Goal: Use online tool/utility

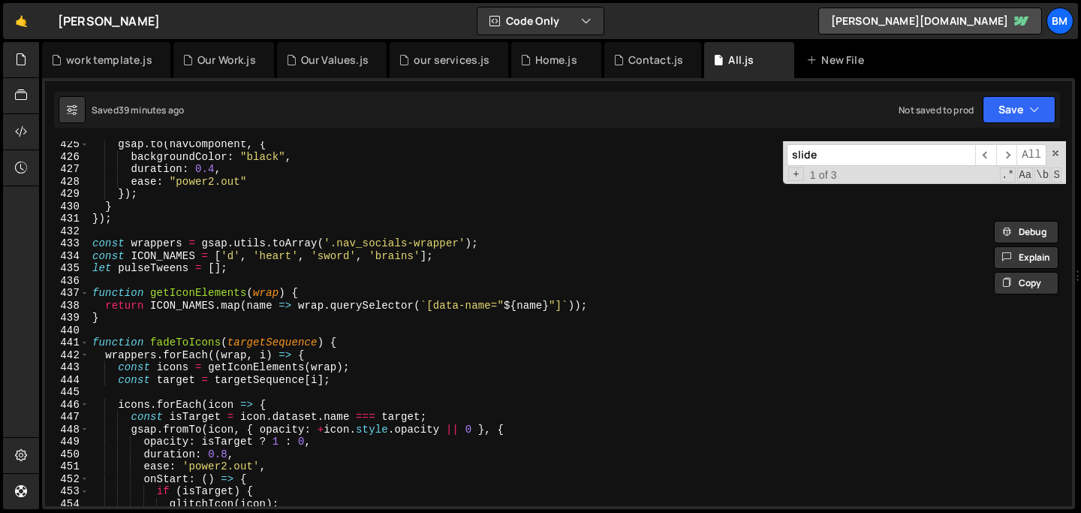
scroll to position [5257, 0]
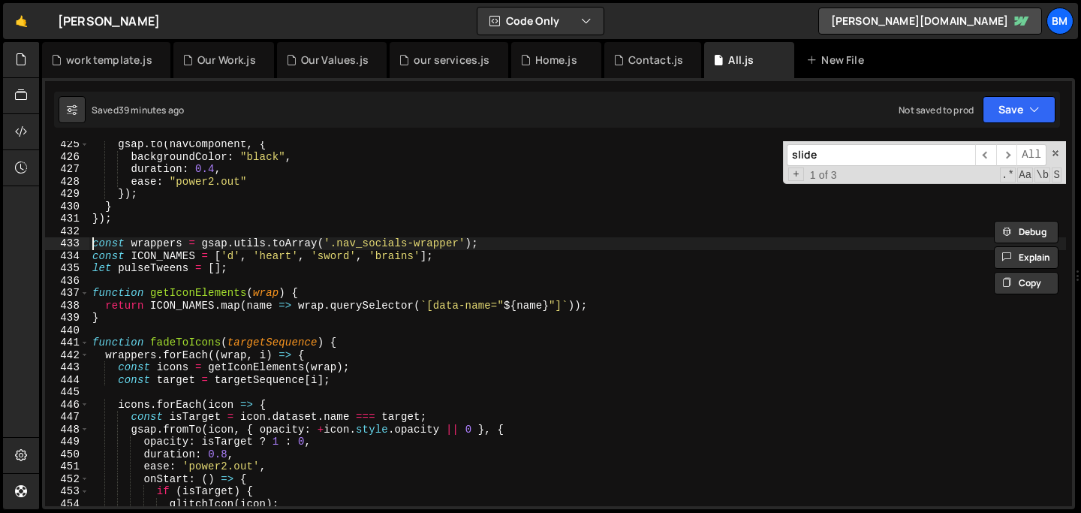
click at [95, 246] on div "gsap . to ( navComponent , { backgroundColor : "black" , duration : 0.4 , ease …" at bounding box center [577, 333] width 977 height 390
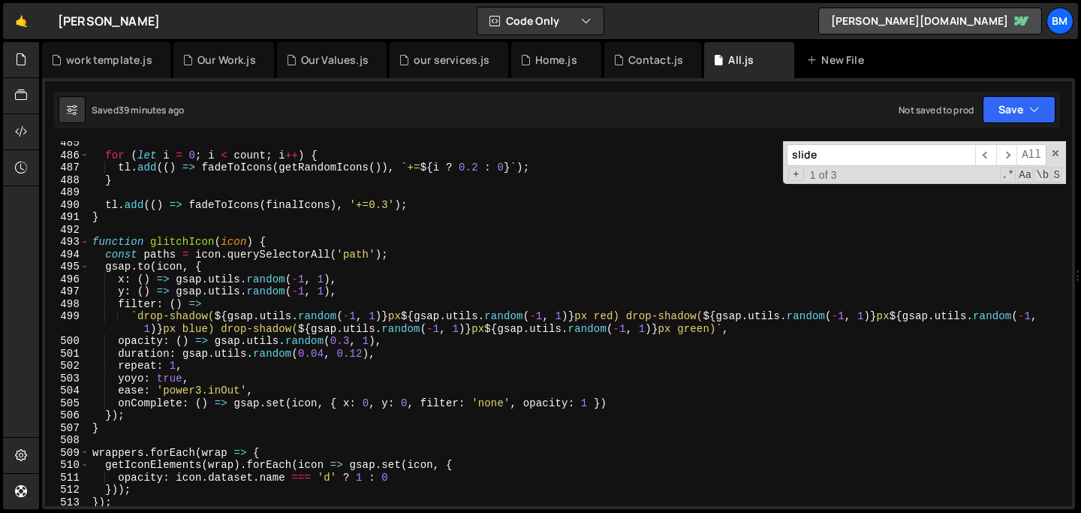
scroll to position [6429, 0]
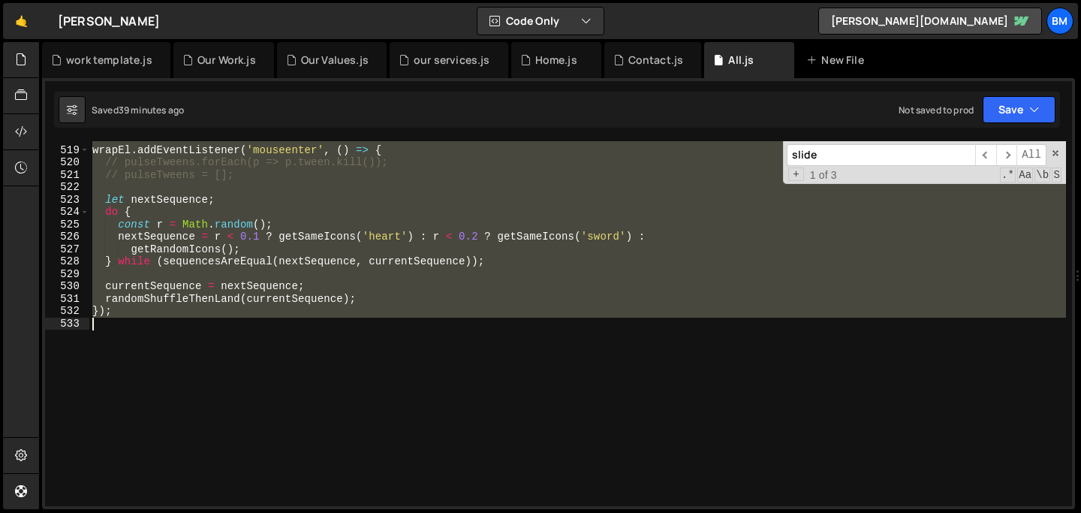
click at [164, 373] on div "wrapEl . addEventListener ( 'mouseenter' , ( ) => { // pulseTweens.forEach(p =>…" at bounding box center [577, 326] width 977 height 390
type textarea "});"
paste textarea
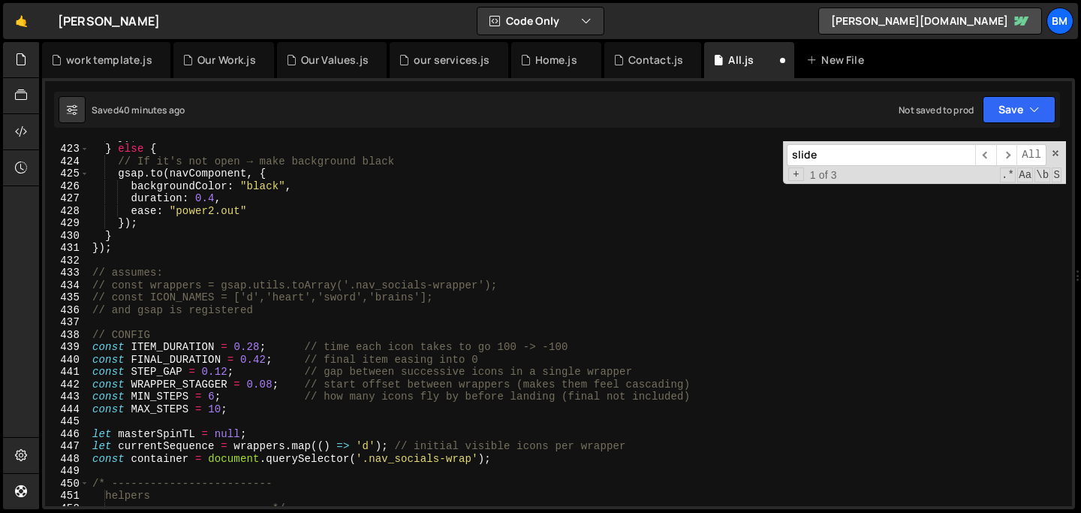
scroll to position [5228, 0]
click at [222, 298] on div "}) ; } else { // If it's not open → make background black gsap . to ( navCompon…" at bounding box center [577, 325] width 977 height 390
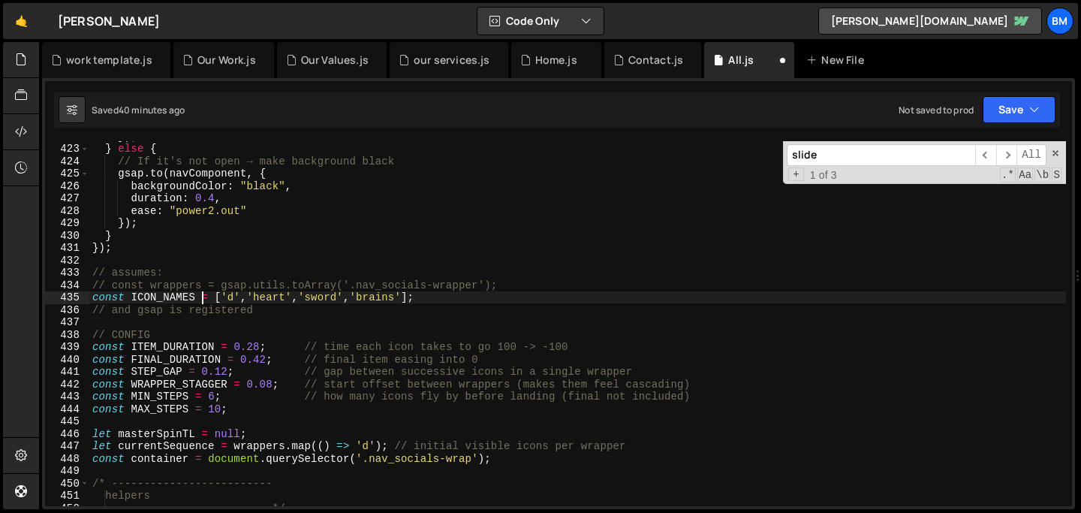
click at [227, 288] on div "}) ; } else { // If it's not open → make background black gsap . to ( navCompon…" at bounding box center [577, 325] width 977 height 390
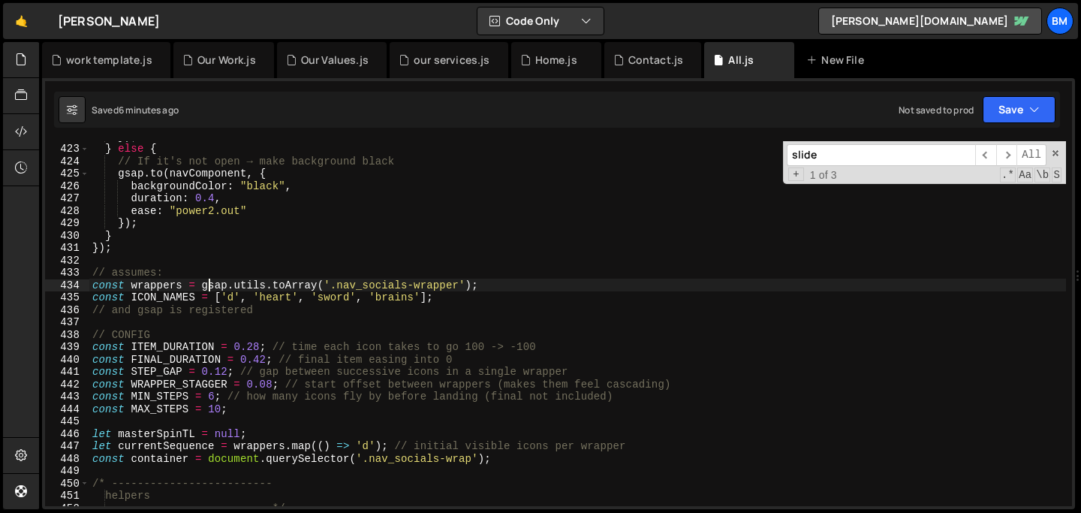
click at [267, 274] on div "}) ; } else { // If it's not open → make background black gsap . to ( navCompon…" at bounding box center [577, 325] width 977 height 390
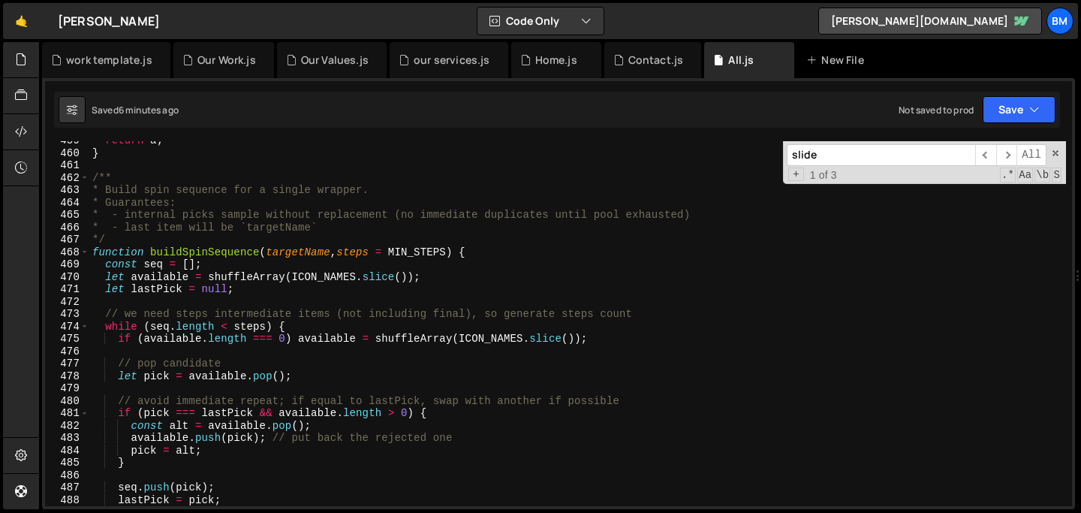
scroll to position [5730, 0]
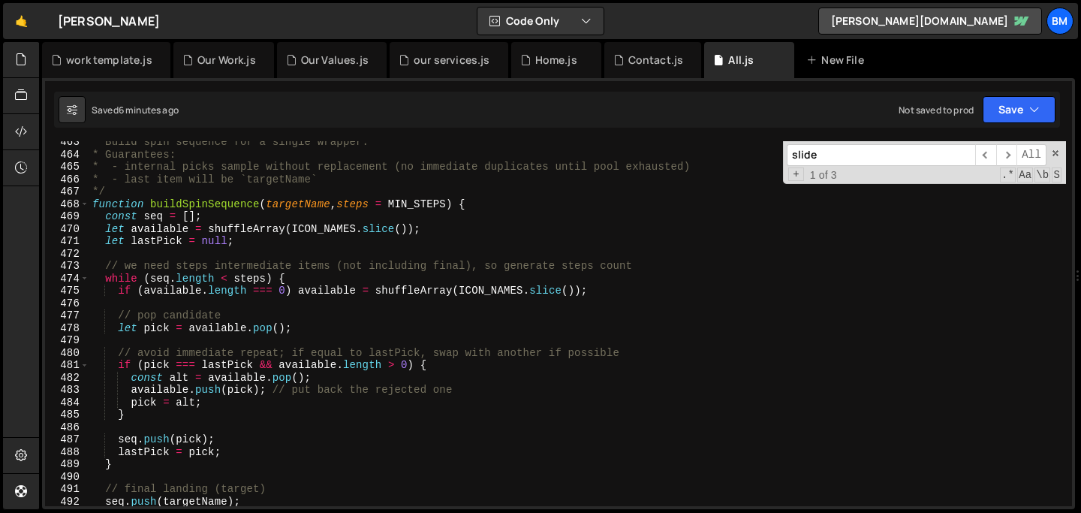
click at [195, 207] on div "* Build spin sequence for a single wrapper. * Guarantees: * - internal picks sa…" at bounding box center [577, 331] width 977 height 390
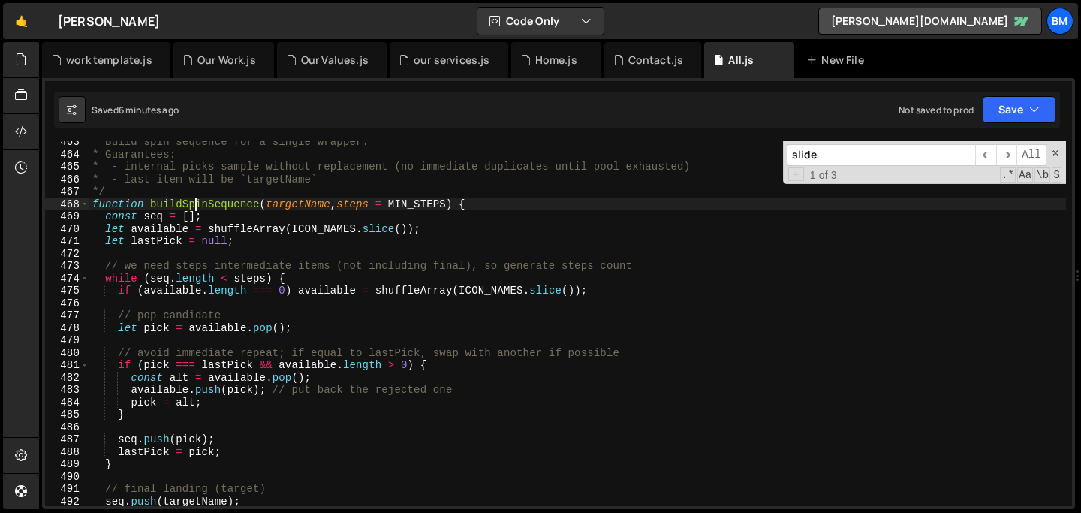
click at [195, 207] on div "* Build spin sequence for a single wrapper. * Guarantees: * - internal picks sa…" at bounding box center [577, 331] width 977 height 390
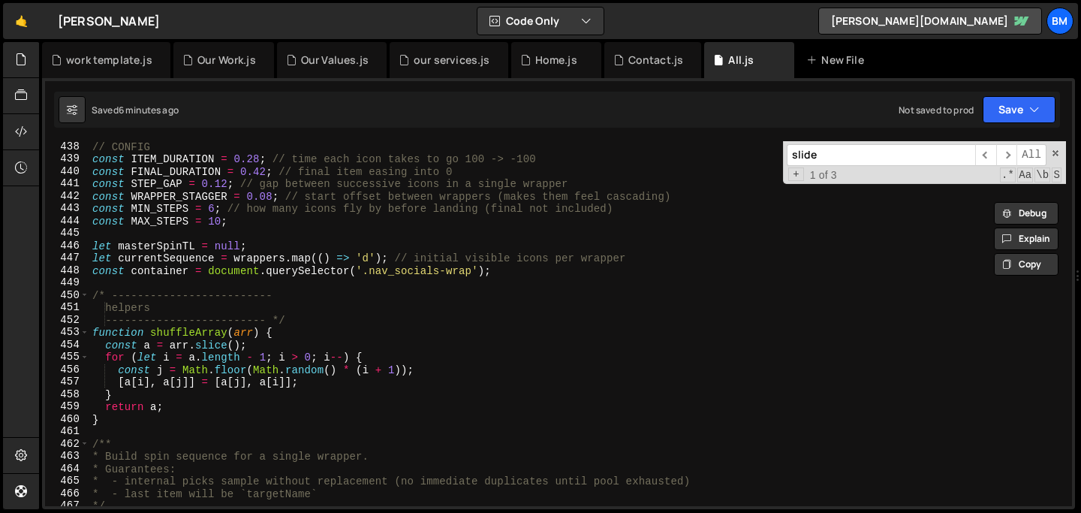
scroll to position [5416, 0]
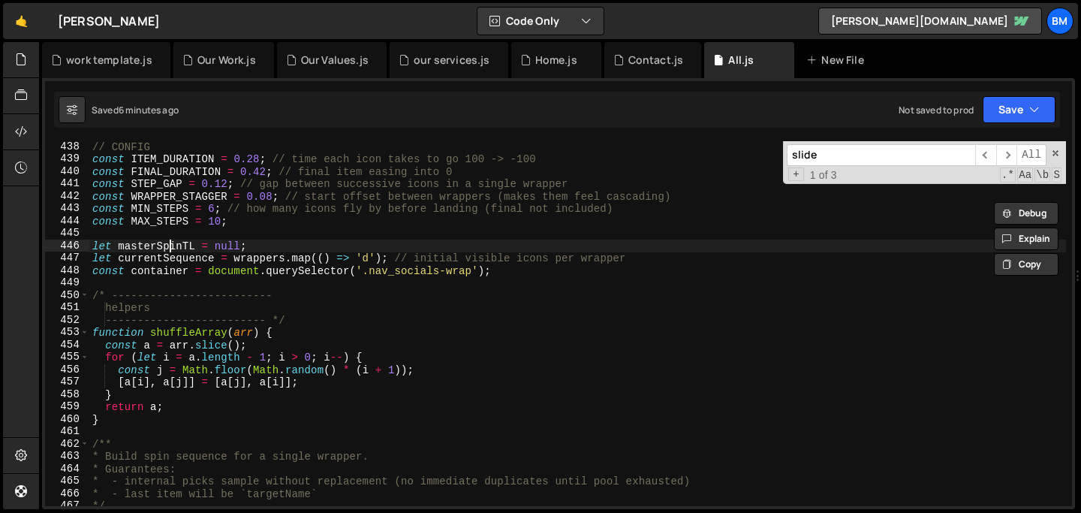
click at [167, 246] on div "// CONFIG const ITEM_DURATION = 0.28 ; // time each icon takes to go 100 -> -10…" at bounding box center [577, 335] width 977 height 390
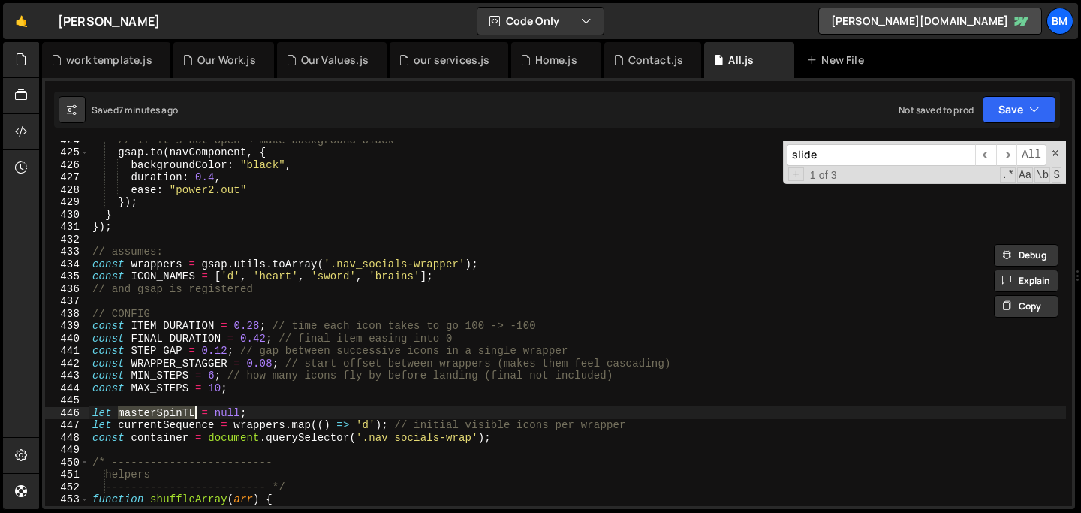
scroll to position [5249, 0]
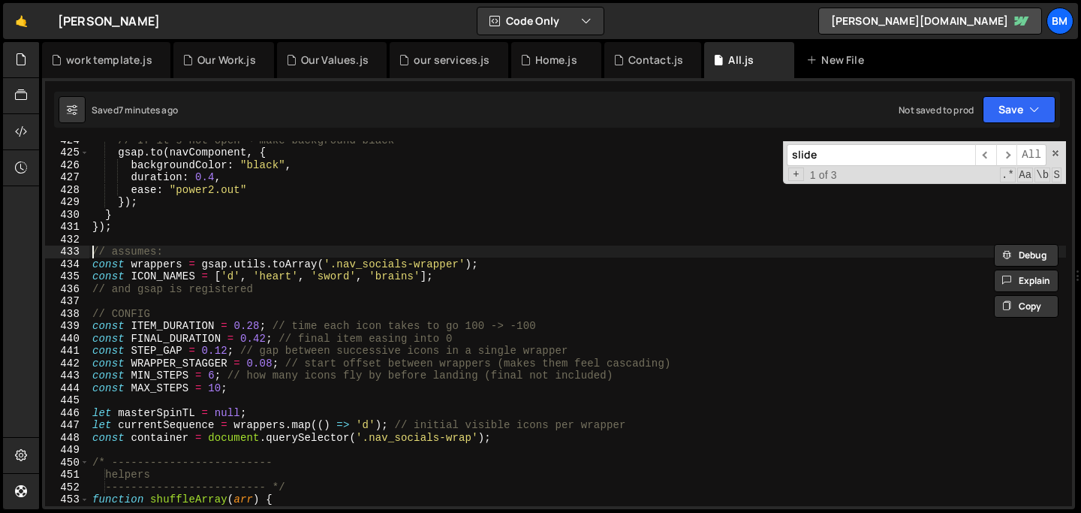
click at [91, 250] on div "// If it's not open → make background black gsap . to ( navComponent , { backgr…" at bounding box center [577, 329] width 977 height 390
type textarea "// assumes:"
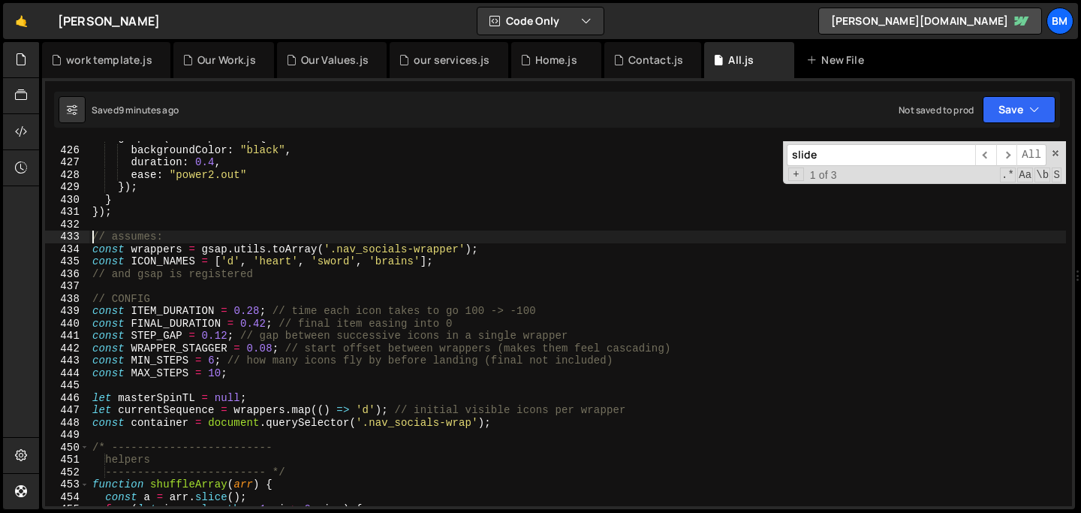
scroll to position [5253, 0]
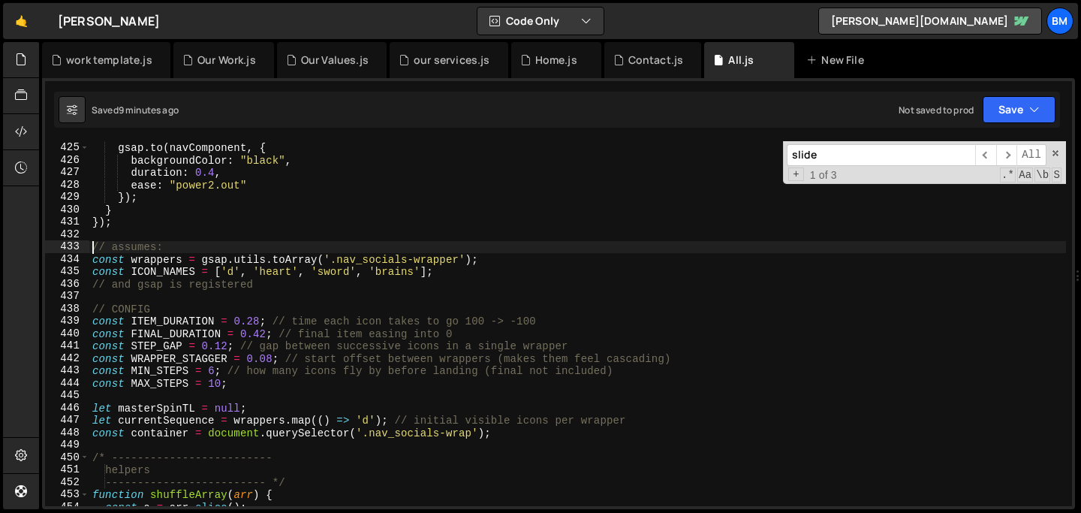
click at [94, 301] on div "// If it's not open → make background black gsap . to ( navComponent , { backgr…" at bounding box center [577, 324] width 977 height 390
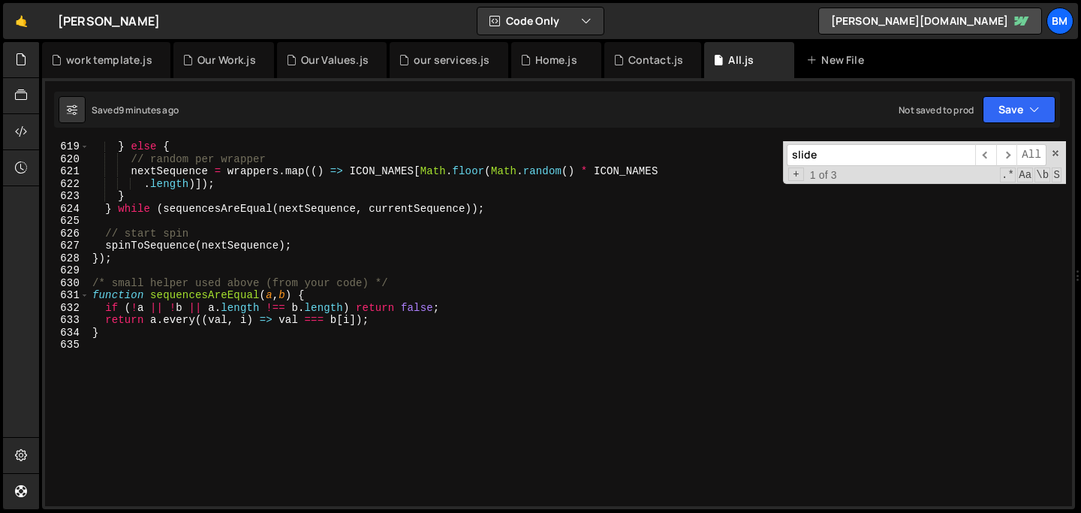
scroll to position [7659, 0]
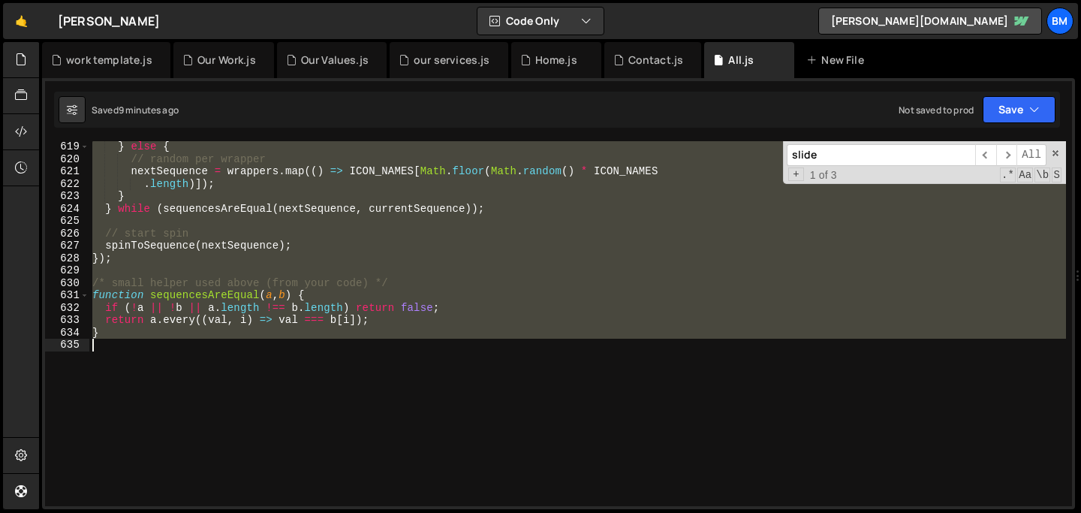
click at [178, 380] on div "} else { // random per wrapper nextSequence = wrappers . map (( ) => ICON_NAMES…" at bounding box center [577, 335] width 977 height 390
type textarea "}"
paste textarea
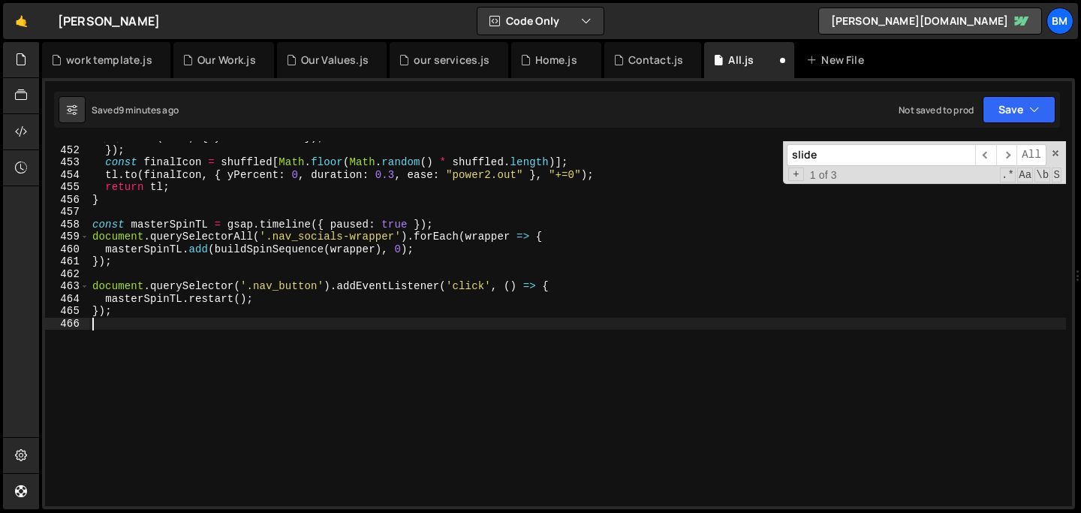
type textarea "s"
click at [176, 361] on div ". set ( icon , { yPercent : 100 }) ; }) ; const finalIcon = shuffled [ Math . f…" at bounding box center [577, 326] width 977 height 390
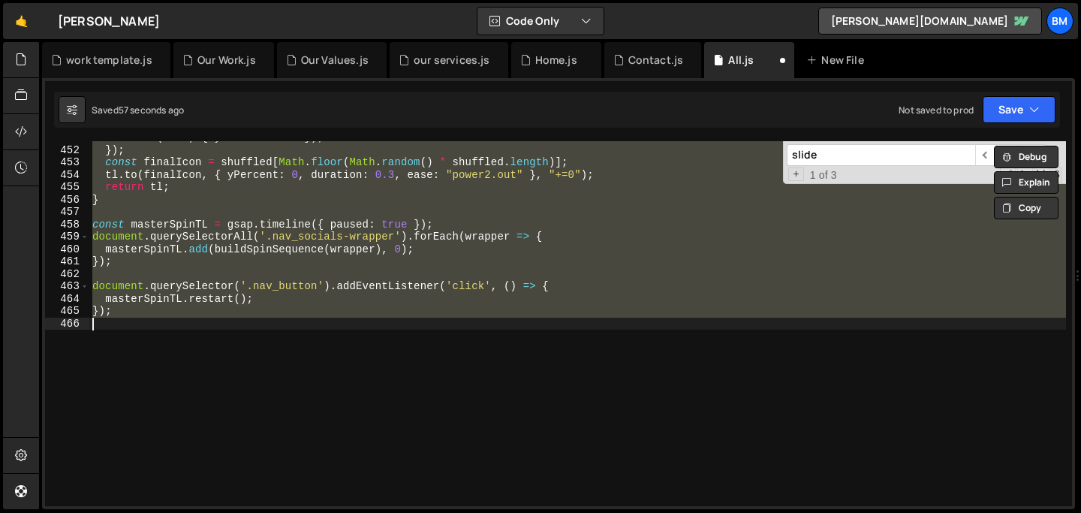
type textarea "s"
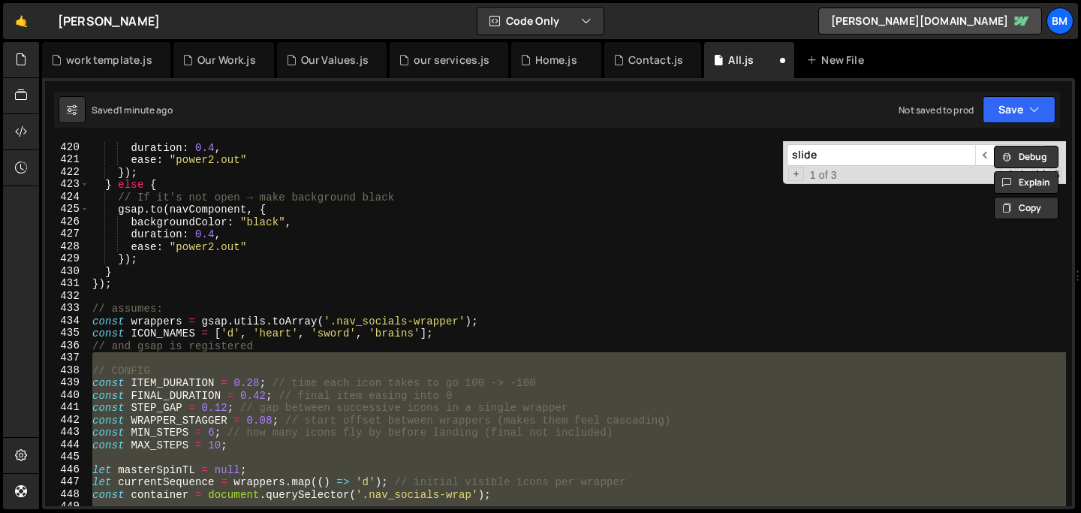
scroll to position [5241, 0]
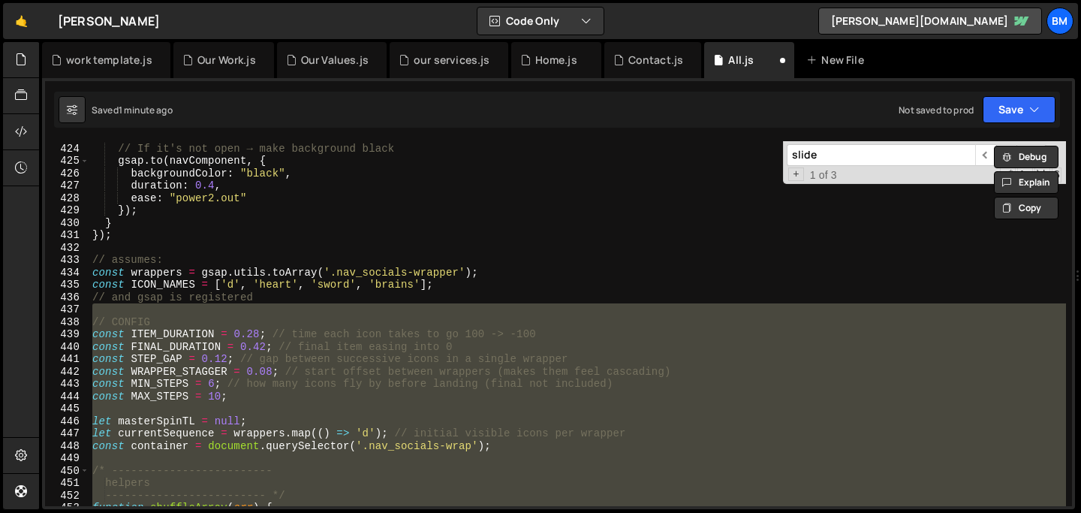
click at [94, 258] on div "} else { // If it's not open → make background black gsap . to ( navComponent ,…" at bounding box center [577, 325] width 977 height 390
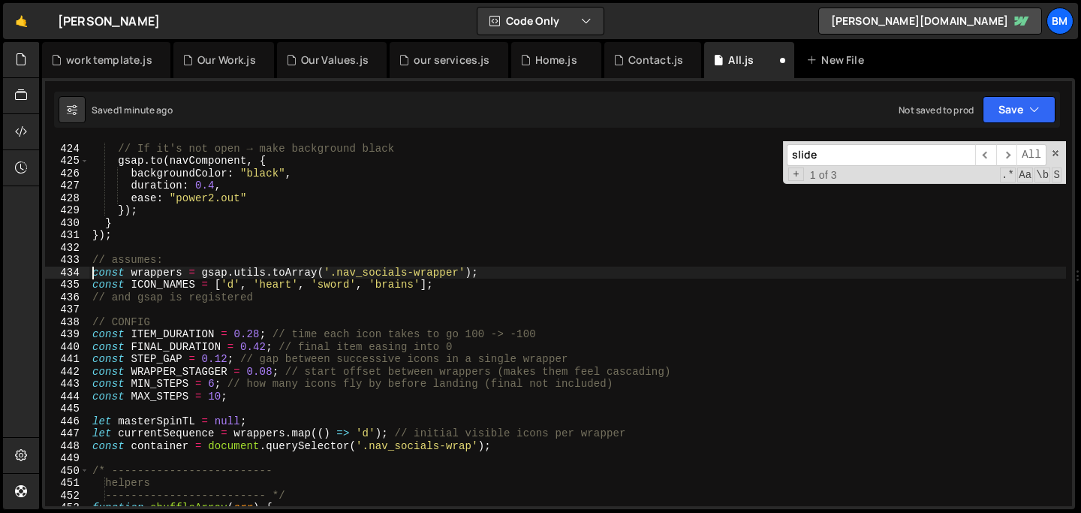
click at [94, 271] on div "} else { // If it's not open → make background black gsap . to ( navComponent ,…" at bounding box center [577, 325] width 977 height 390
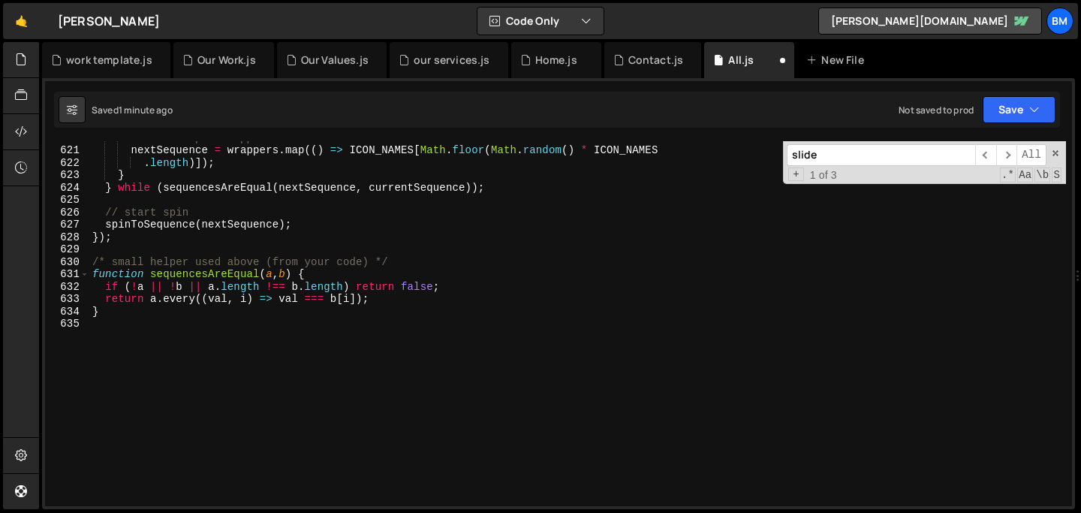
scroll to position [7680, 0]
click at [163, 348] on div "// random per wrapper nextSequence = wrappers . map (( ) => ICON_NAMES [ Math .…" at bounding box center [577, 326] width 977 height 390
type textarea "}"
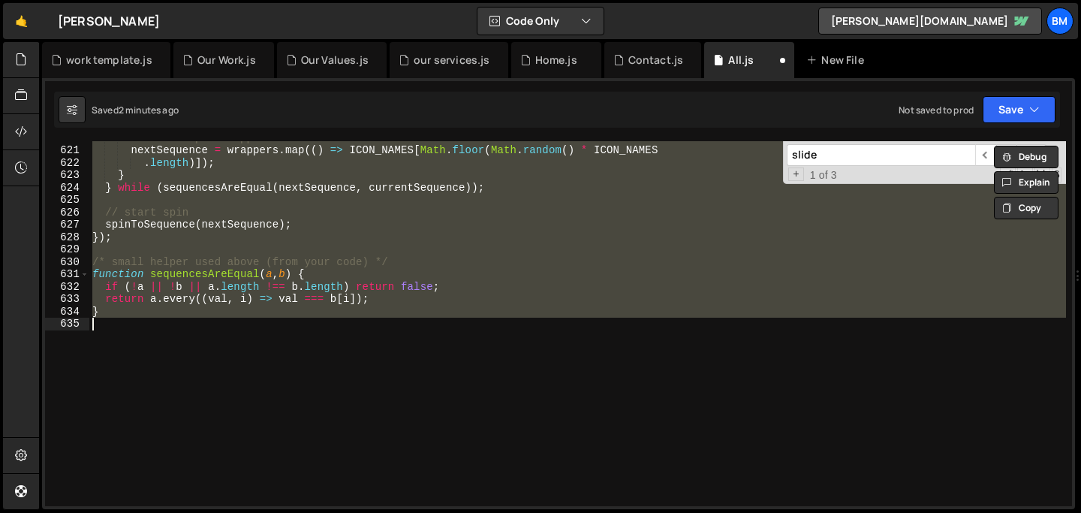
paste textarea
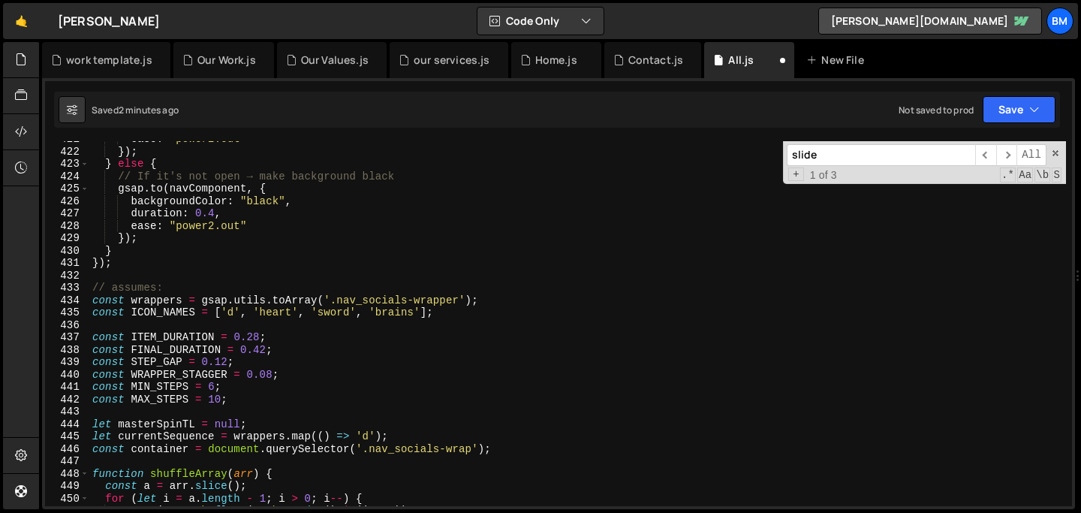
scroll to position [5214, 0]
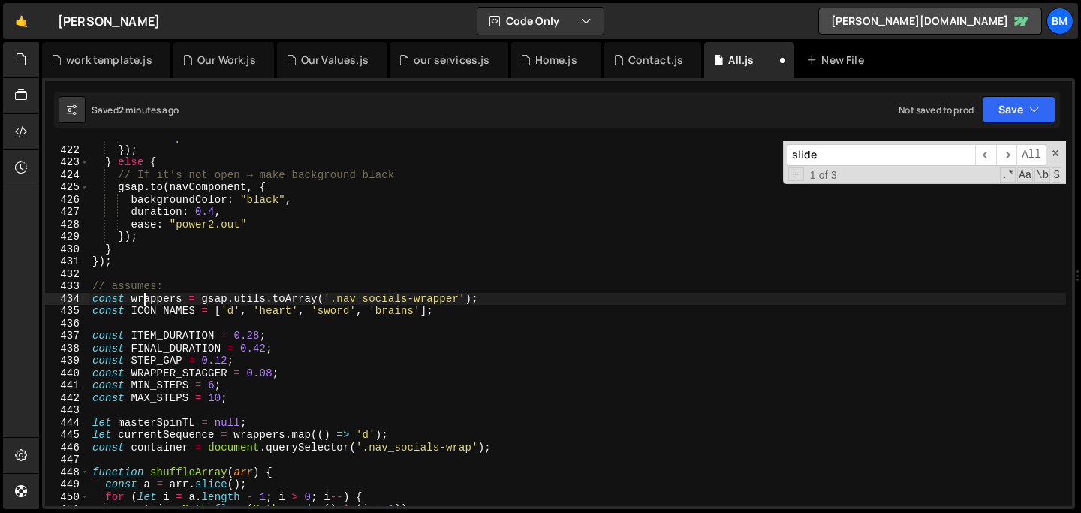
click at [141, 303] on div "ease : "power2.out" }) ; } else { // If it's not open → make background black g…" at bounding box center [577, 326] width 977 height 390
click at [90, 287] on div "ease : "power2.out" }) ; } else { // If it's not open → make background black g…" at bounding box center [577, 326] width 977 height 390
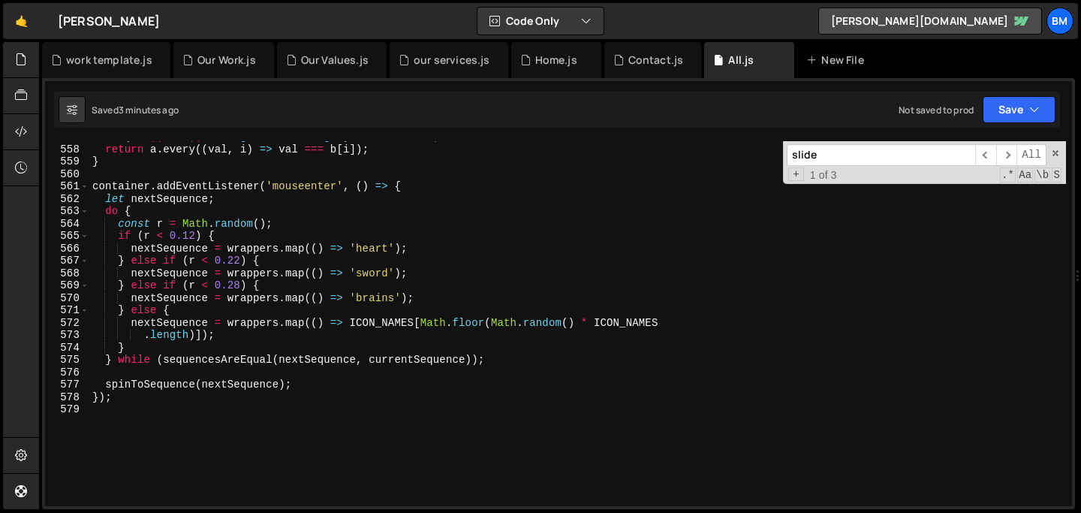
scroll to position [6986, 0]
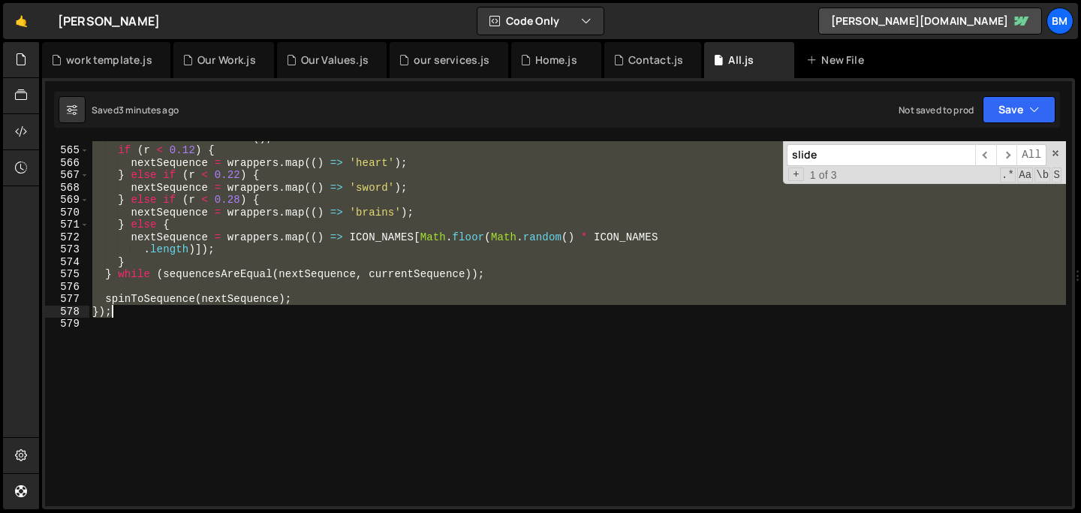
click at [160, 314] on div "const r = Math . random ( ) ; if ( r < 0.12 ) { nextSequence = wrappers . map (…" at bounding box center [577, 326] width 977 height 390
type textarea "spinToSequence(nextSequence); });"
paste textarea
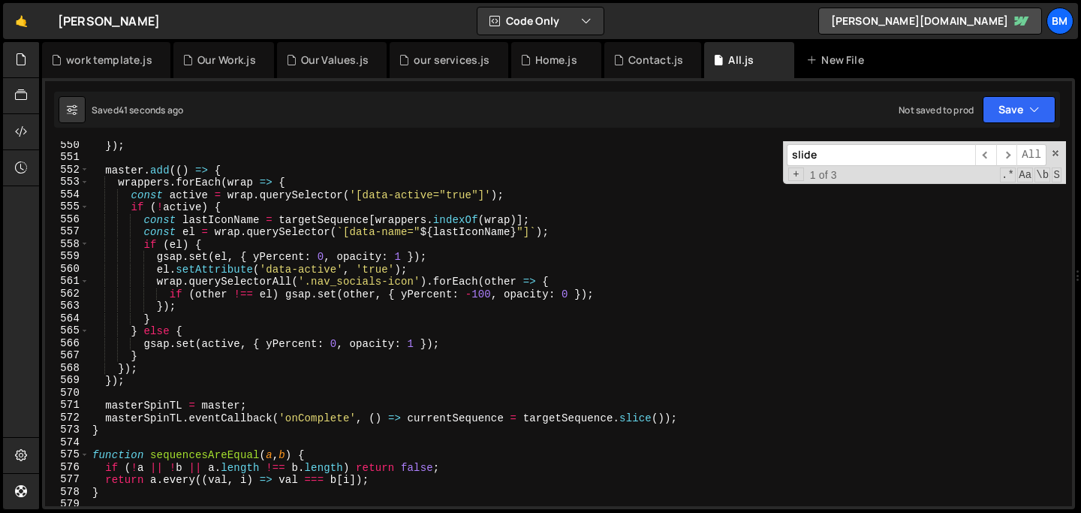
scroll to position [6803, 0]
click at [189, 348] on div "}) ; }) ; master . add (( ) => { wrappers . forEach ( wrap => { const active = …" at bounding box center [577, 324] width 977 height 390
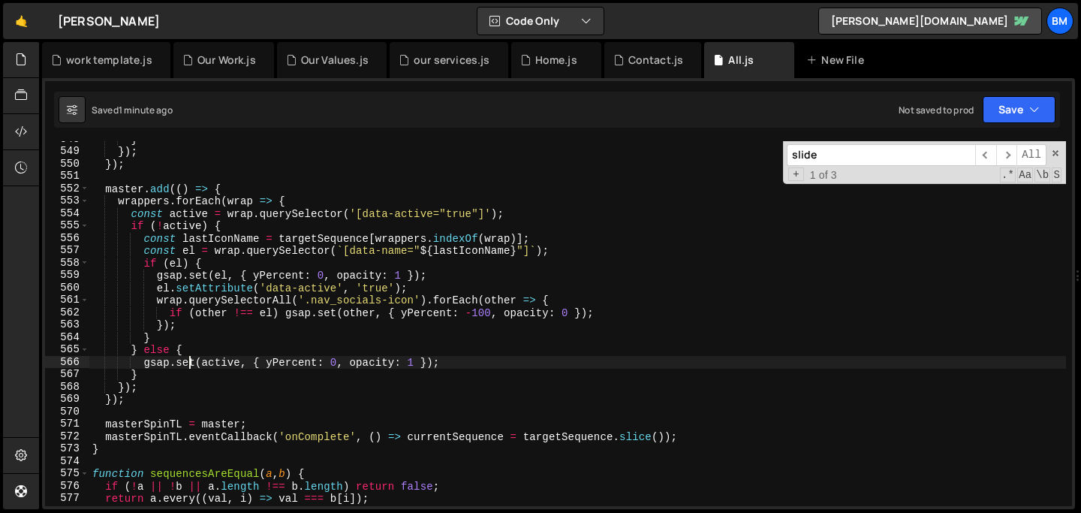
scroll to position [6784, 0]
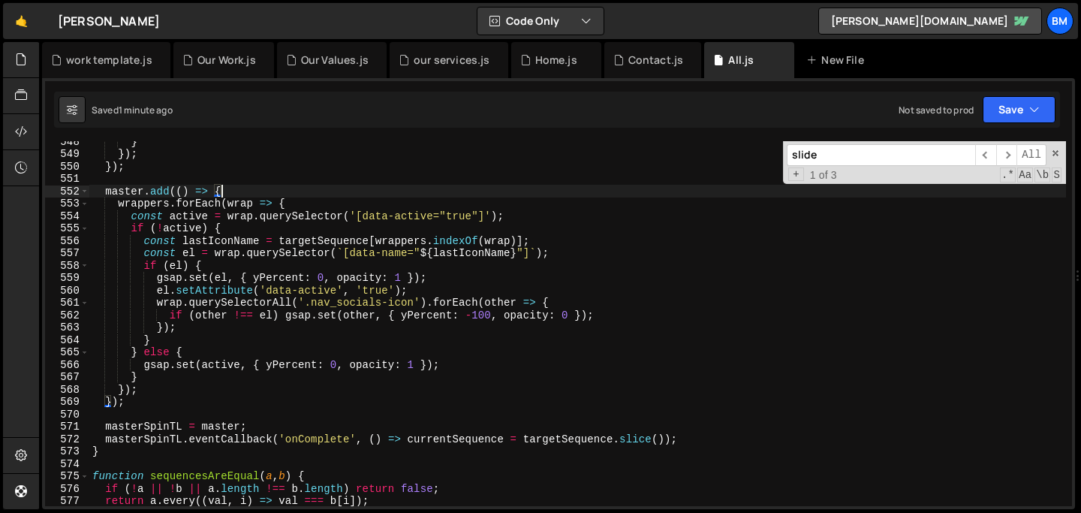
click at [230, 194] on div "} }) ; }) ; master . add (( ) => { wrappers . forEach ( wrap => { const active …" at bounding box center [577, 330] width 977 height 390
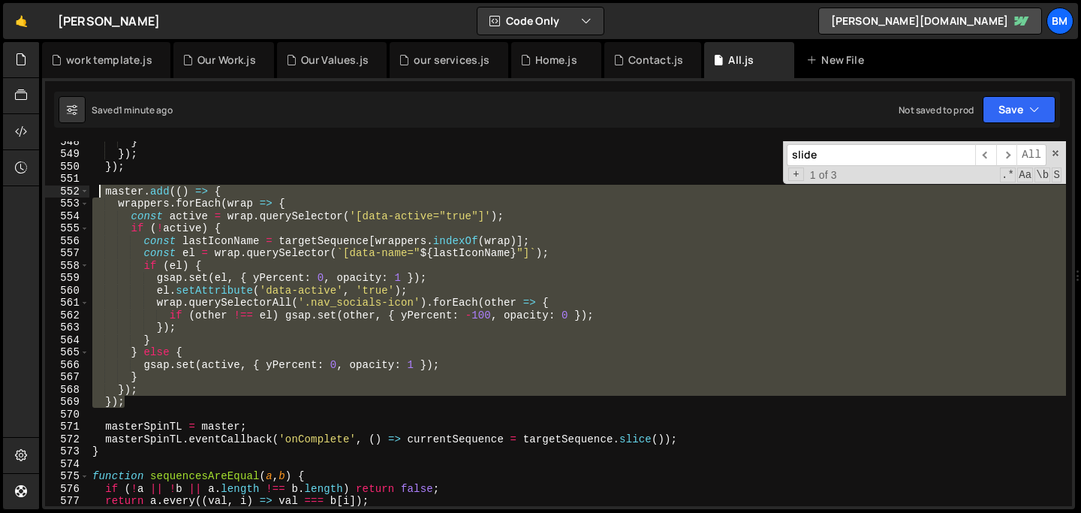
drag, startPoint x: 127, startPoint y: 403, endPoint x: 98, endPoint y: 192, distance: 213.0
click at [98, 192] on div "} }) ; }) ; master . add (( ) => { wrappers . forEach ( wrap => { const active …" at bounding box center [577, 330] width 977 height 390
type textarea "master.add(() => { wrappers.forEach(wrap => {"
paste textarea
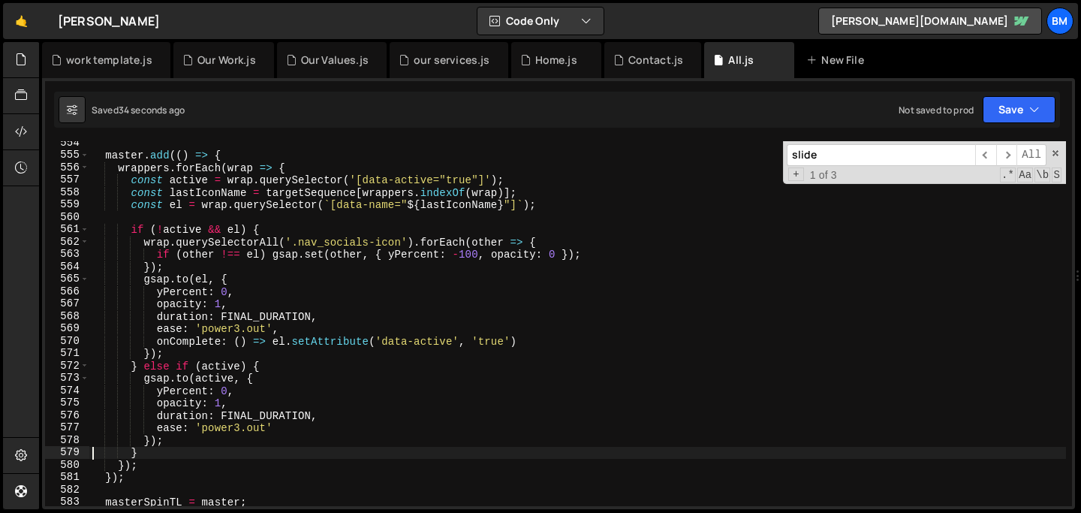
scroll to position [6859, 0]
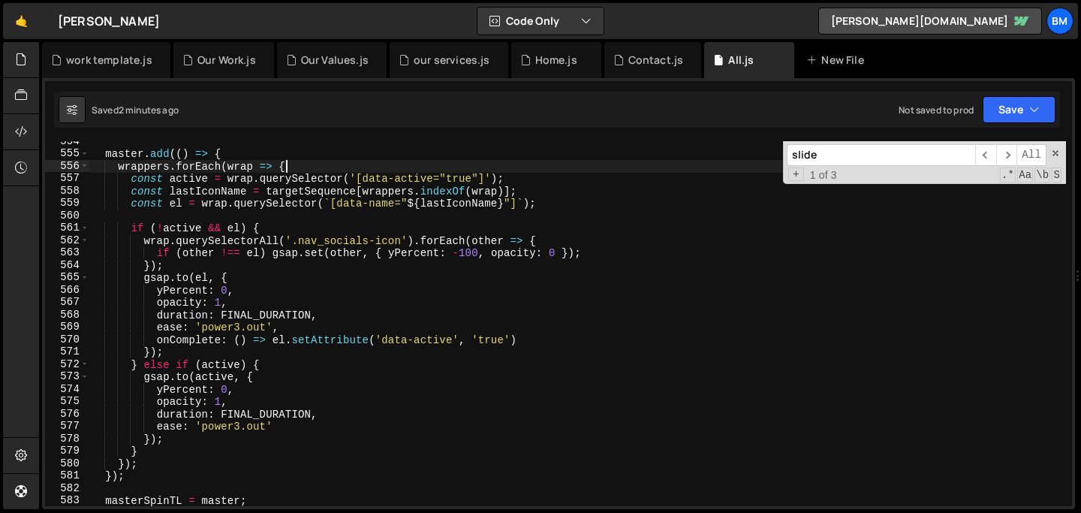
click at [288, 165] on div "master . add (( ) => { wrappers . forEach ( wrap => { const active = wrap . que…" at bounding box center [577, 330] width 977 height 390
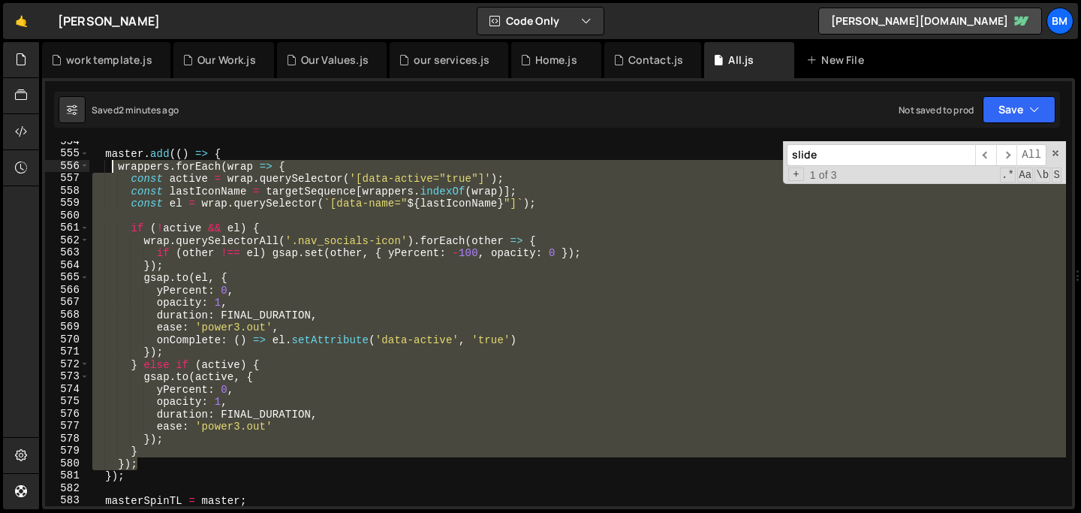
drag, startPoint x: 146, startPoint y: 461, endPoint x: 111, endPoint y: 169, distance: 294.2
click at [111, 169] on div "master . add (( ) => { wrappers . forEach ( wrap => { const active = wrap . que…" at bounding box center [577, 330] width 977 height 390
type textarea "wrappers.forEach(wrap => { const active = wrap.querySelector('[data-active="tru…"
paste textarea
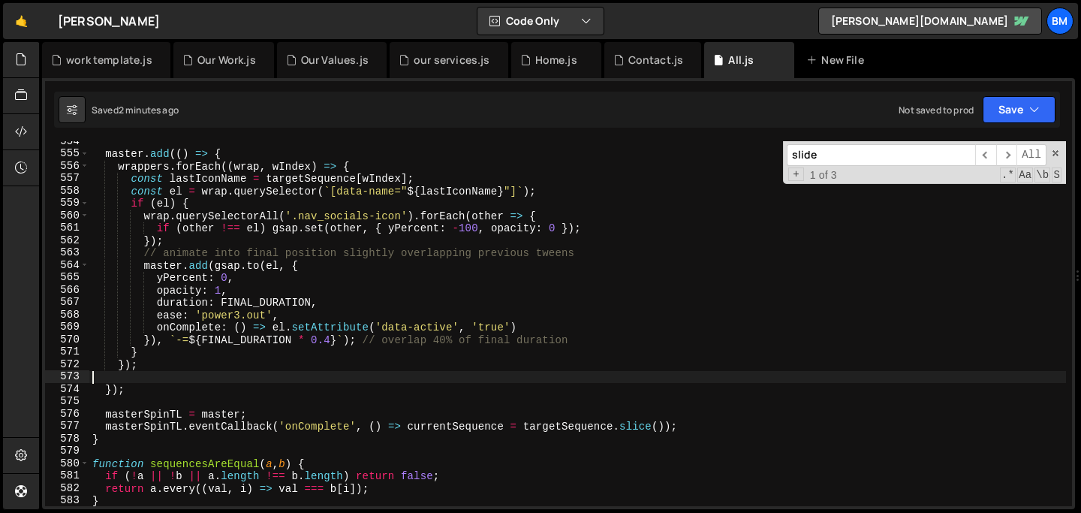
click at [361, 167] on div "master . add (( ) => { wrappers . forEach (( wrap , wIndex ) => { const lastIco…" at bounding box center [577, 330] width 977 height 390
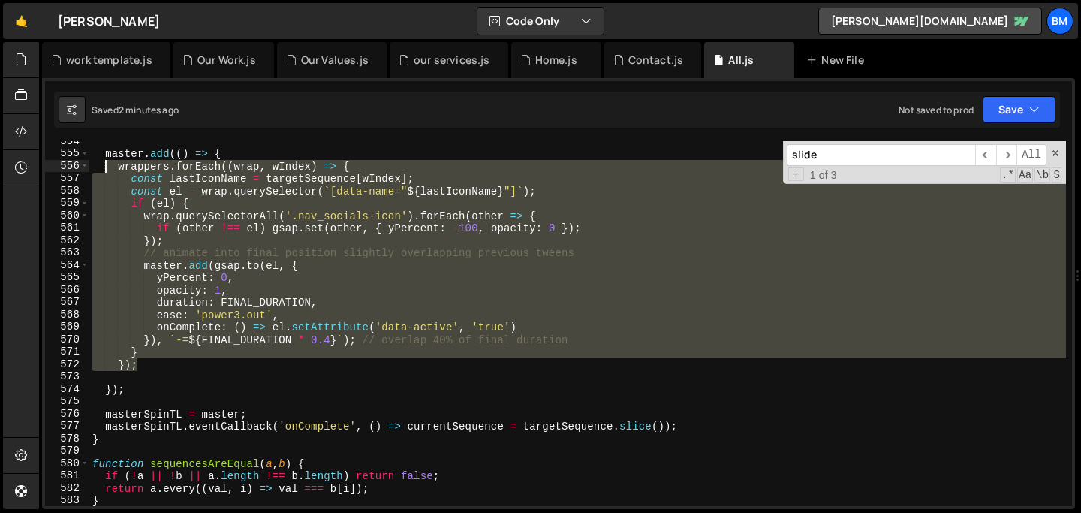
drag, startPoint x: 149, startPoint y: 366, endPoint x: 106, endPoint y: 170, distance: 201.4
click at [106, 170] on div "master . add (( ) => { wrappers . forEach (( wrap , wIndex ) => { const lastIco…" at bounding box center [577, 330] width 977 height 390
type textarea "wrappers.forEach((wrap, wIndex) => { const lastIconName = targetSequence[wIndex…"
paste textarea
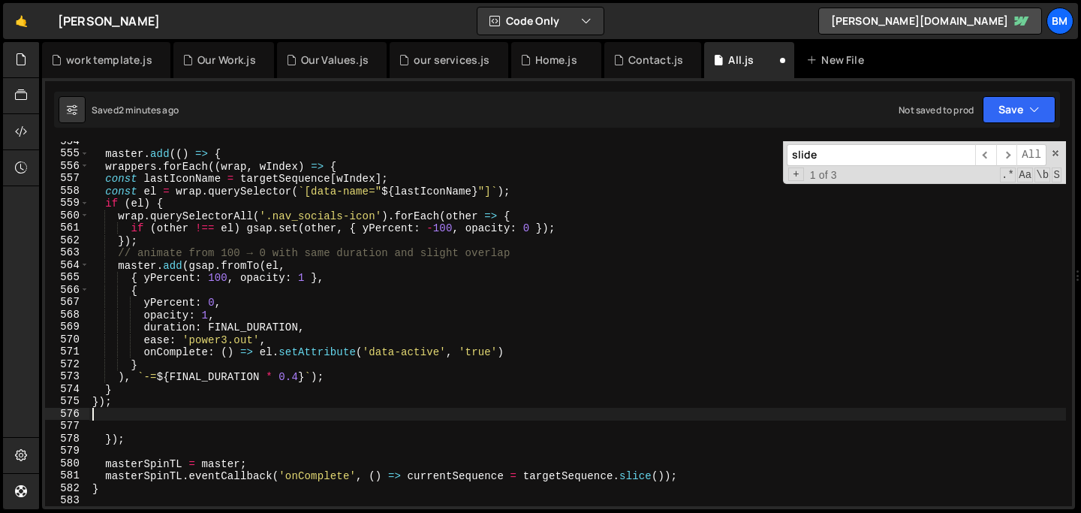
click at [300, 375] on div "master . add (( ) => { wrappers . forEach (( wrap , wIndex ) => { const lastIco…" at bounding box center [577, 330] width 977 height 390
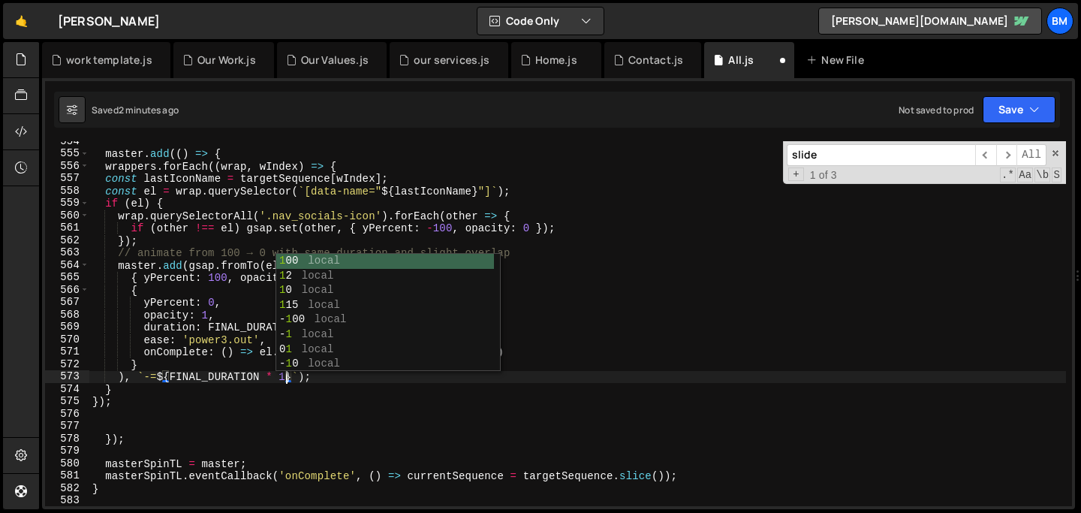
scroll to position [0, 2]
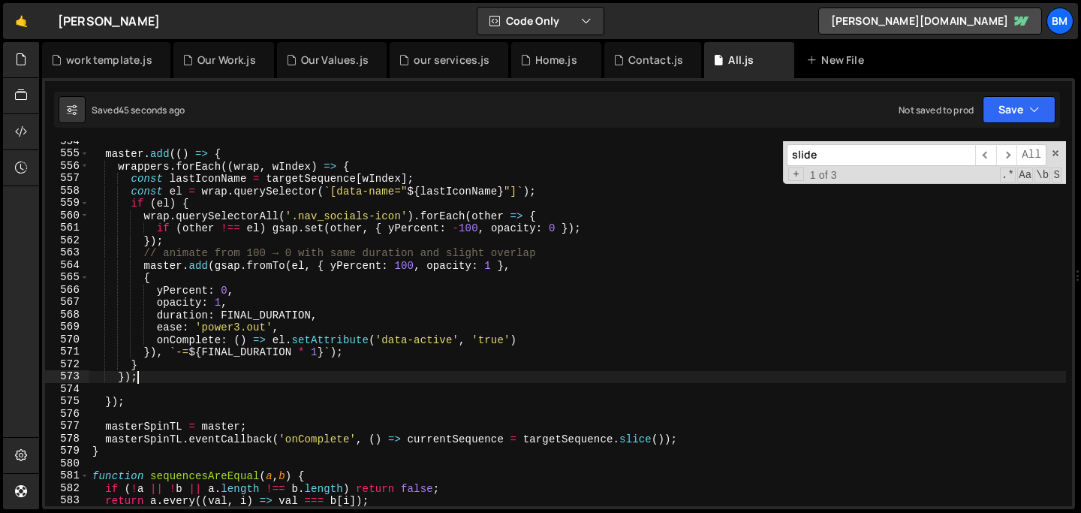
click at [314, 229] on div "master . add (( ) => { wrappers . forEach (( wrap , wIndex ) => { const lastIco…" at bounding box center [577, 330] width 977 height 390
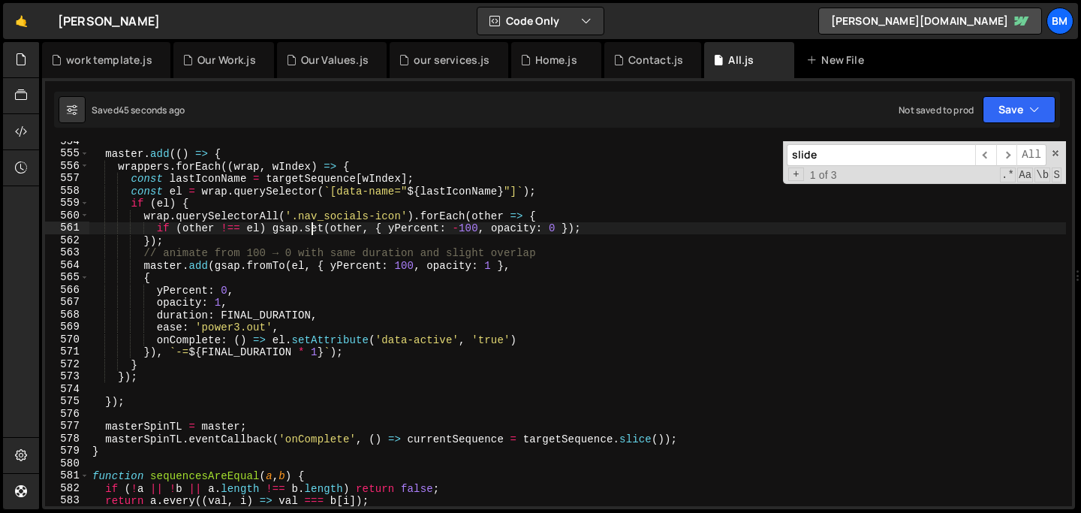
click at [314, 229] on div "master . add (( ) => { wrappers . forEach (( wrap , wIndex ) => { const lastIco…" at bounding box center [577, 330] width 977 height 390
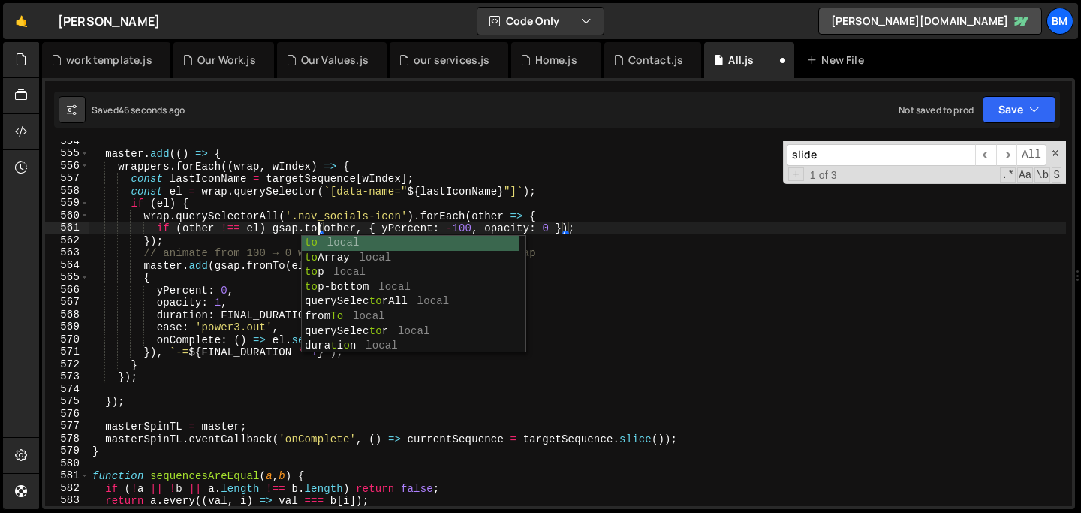
scroll to position [0, 15]
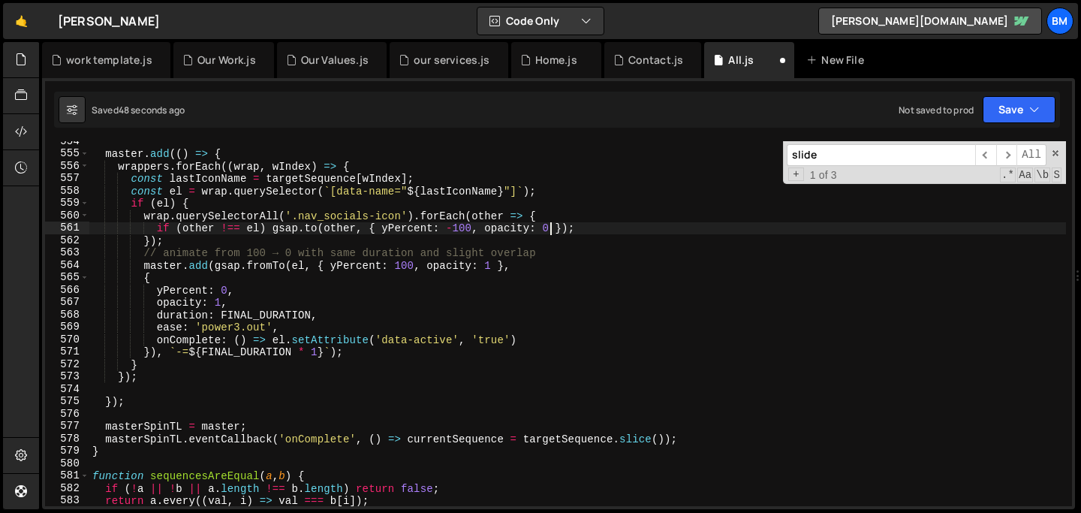
drag, startPoint x: 552, startPoint y: 228, endPoint x: 523, endPoint y: 225, distance: 28.6
click at [532, 225] on div "master . add (( ) => { wrappers . forEach (( wrap , wIndex ) => { const lastIco…" at bounding box center [577, 330] width 977 height 390
click at [490, 225] on div "master . add (( ) => { wrappers . forEach (( wrap , wIndex ) => { const lastIco…" at bounding box center [577, 330] width 977 height 390
drag, startPoint x: 553, startPoint y: 231, endPoint x: 487, endPoint y: 232, distance: 65.4
click at [487, 232] on div "master . add (( ) => { wrappers . forEach (( wrap , wIndex ) => { const lastIco…" at bounding box center [577, 330] width 977 height 390
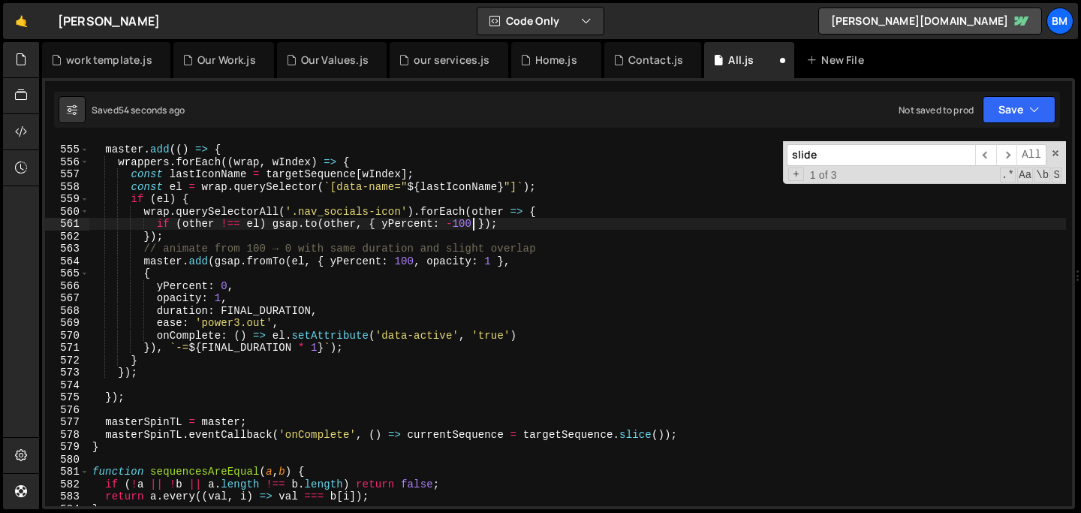
scroll to position [6866, 0]
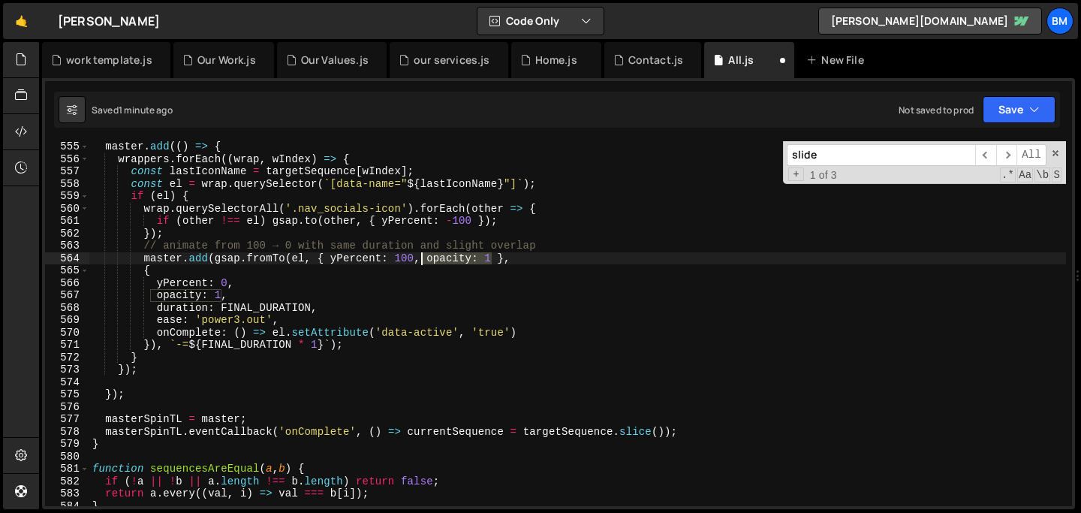
drag, startPoint x: 494, startPoint y: 258, endPoint x: 422, endPoint y: 255, distance: 72.2
click at [422, 255] on div "master . add (( ) => { wrappers . forEach (( wrap , wIndex ) => { const lastIco…" at bounding box center [577, 335] width 977 height 390
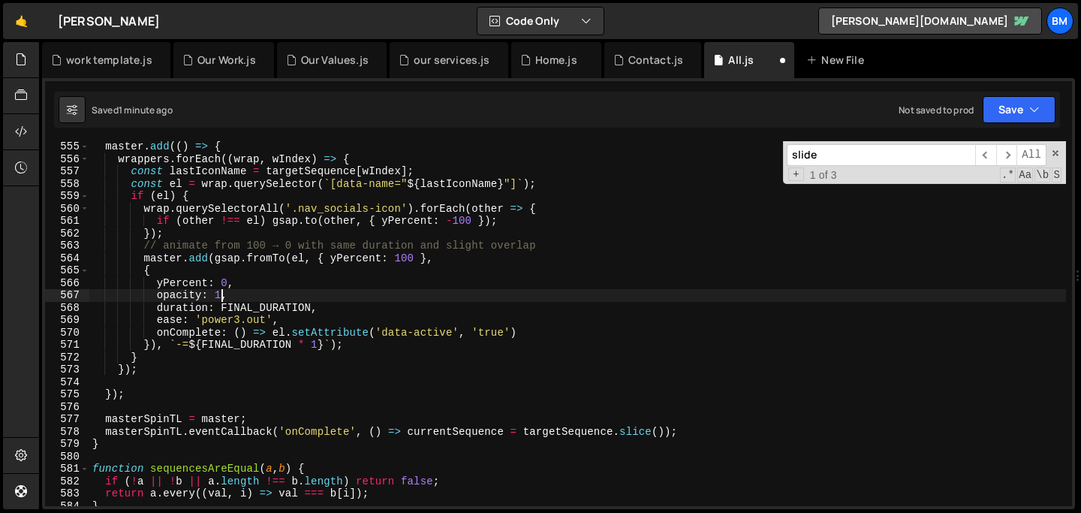
click at [224, 296] on div "master . add (( ) => { wrappers . forEach (( wrap , wIndex ) => { const lastIco…" at bounding box center [577, 335] width 977 height 390
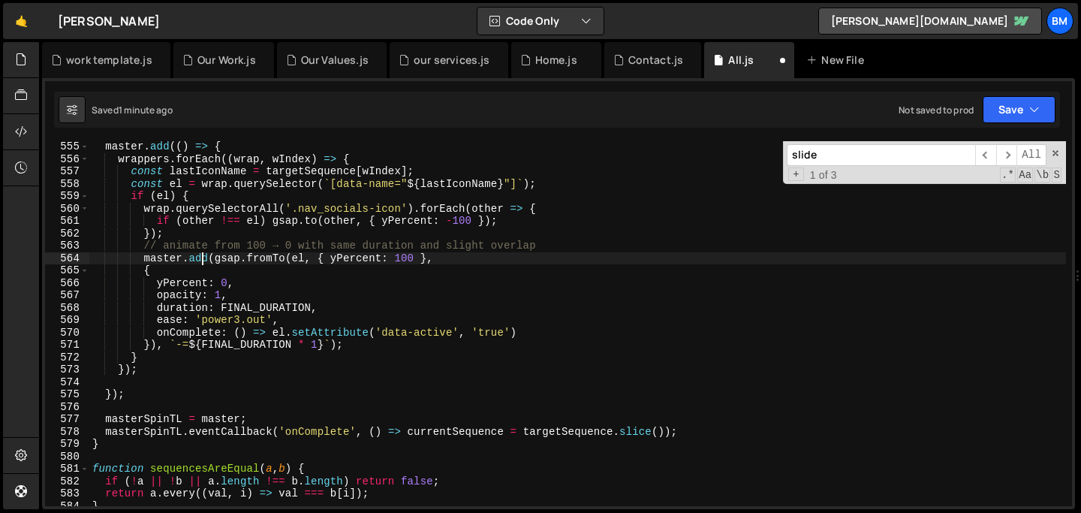
click at [201, 260] on div "master . add (( ) => { wrappers . forEach (( wrap , wIndex ) => { const lastIco…" at bounding box center [577, 335] width 977 height 390
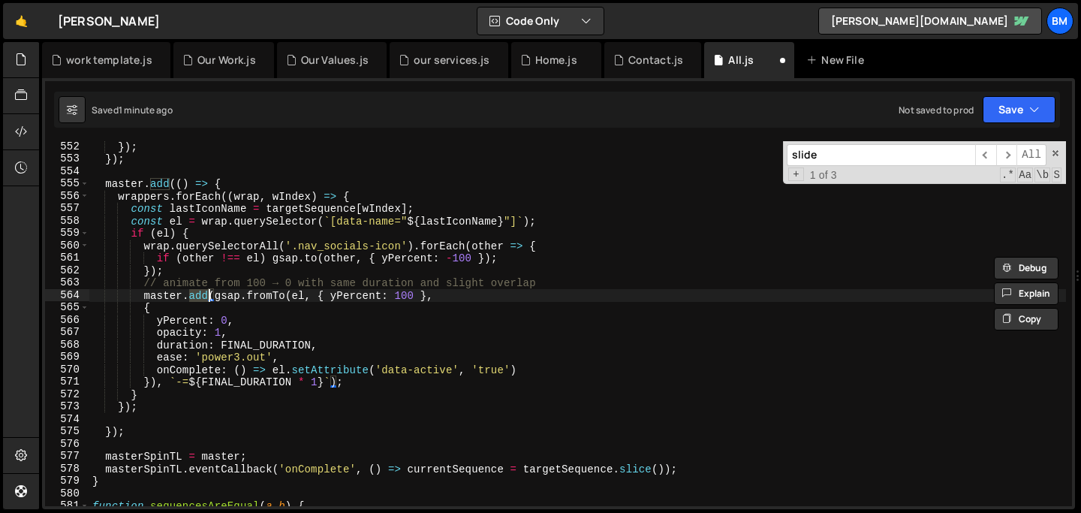
scroll to position [6827, 0]
click at [224, 189] on div "} }) ; }) ; master . add (( ) => { wrappers . forEach (( wrap , wIndex ) => { c…" at bounding box center [577, 325] width 977 height 390
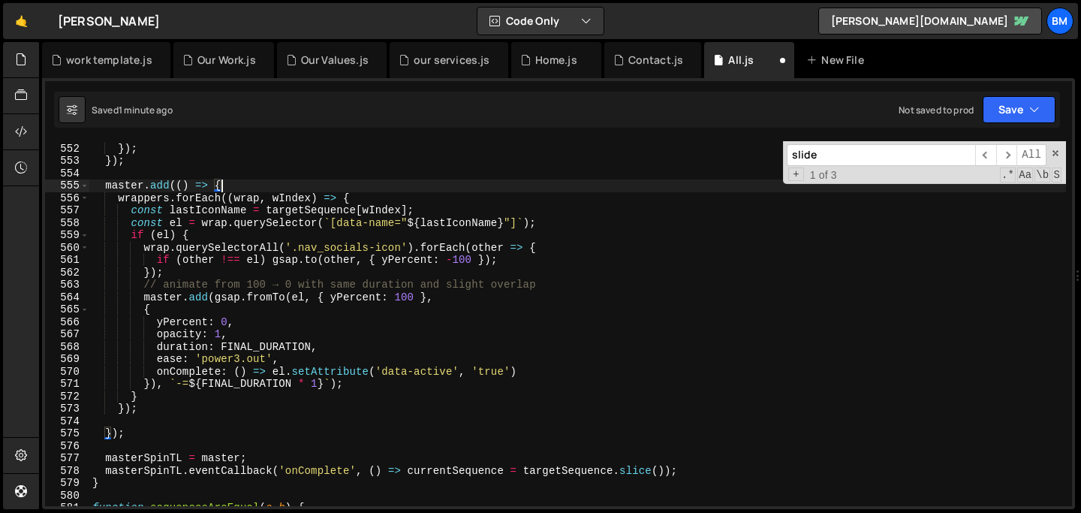
scroll to position [0, 8]
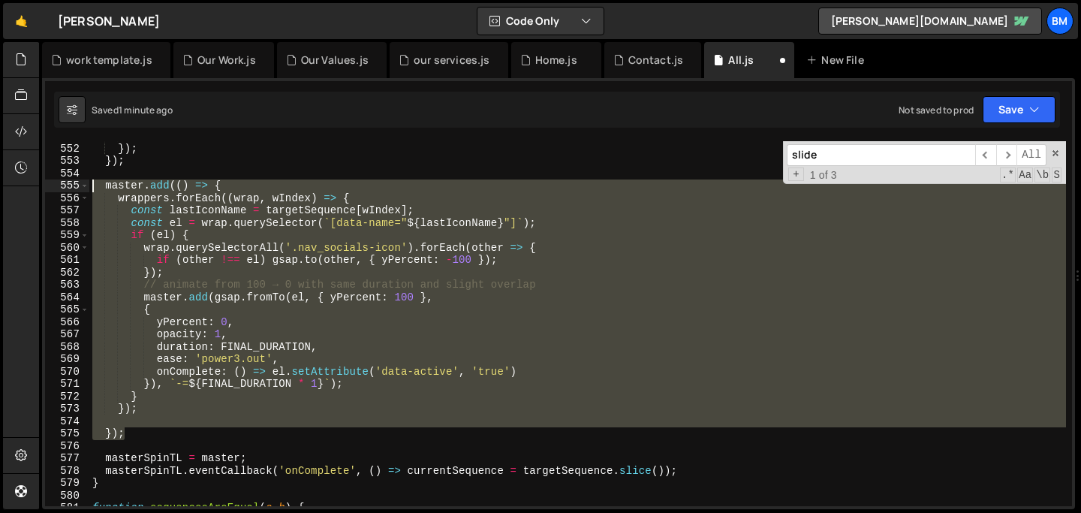
drag, startPoint x: 138, startPoint y: 434, endPoint x: 68, endPoint y: 179, distance: 264.2
click at [68, 179] on div "master.add(() => { 551 552 553 554 555 556 557 558 559 560 561 562 563 564 565 …" at bounding box center [558, 323] width 1027 height 365
type textarea "master.add(() => { wrappers.forEach((wrap, wIndex) => {"
paste textarea
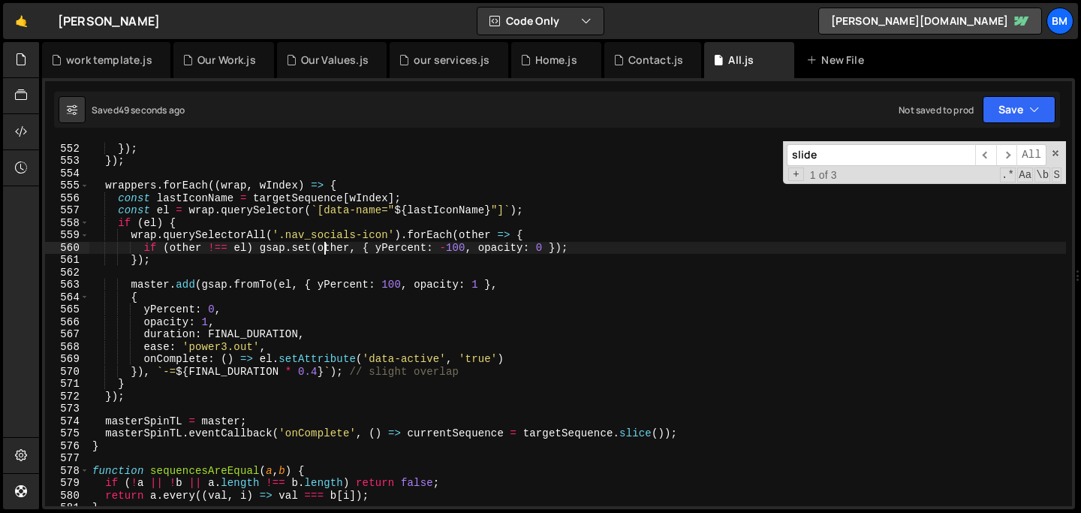
click at [324, 251] on div "} }) ; }) ; wrappers . forEach (( wrap , wIndex ) => { const lastIconName = tar…" at bounding box center [577, 325] width 977 height 390
type textarea "if (other !== el) gsap.set(other, { yPercent: -100, opacity: 0 });"
click at [369, 273] on div "} }) ; }) ; wrappers . forEach (( wrap , wIndex ) => { const lastIconName = tar…" at bounding box center [577, 325] width 977 height 390
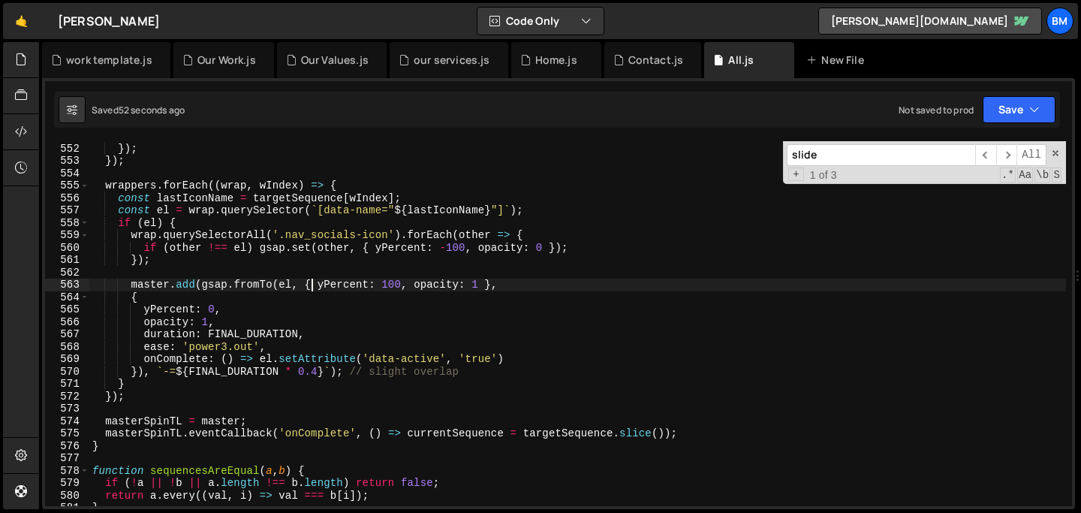
click at [312, 282] on div "} }) ; }) ; wrappers . forEach (( wrap , wIndex ) => { const lastIconName = tar…" at bounding box center [577, 325] width 977 height 390
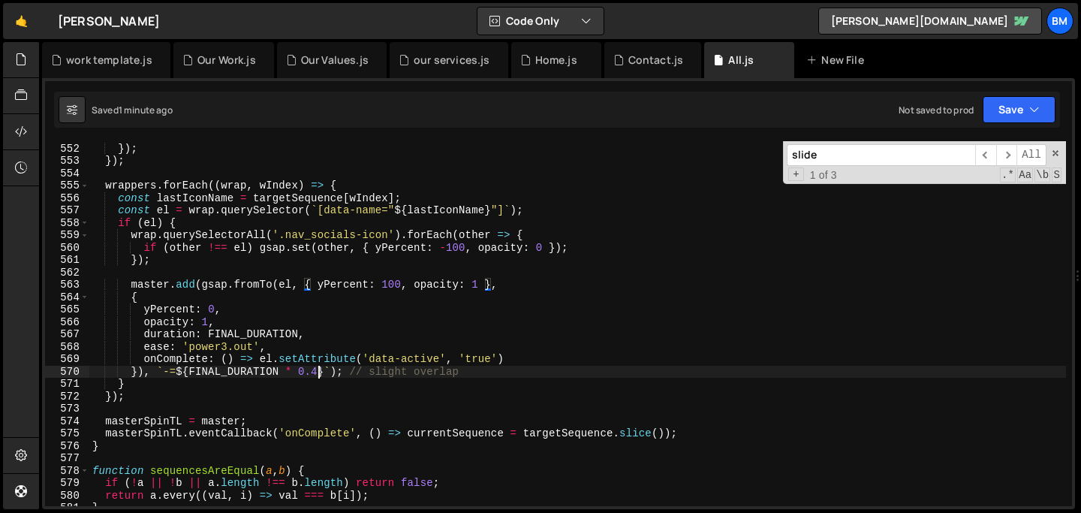
click at [318, 373] on div "} }) ; }) ; wrappers . forEach (( wrap , wIndex ) => { const lastIconName = tar…" at bounding box center [577, 325] width 977 height 390
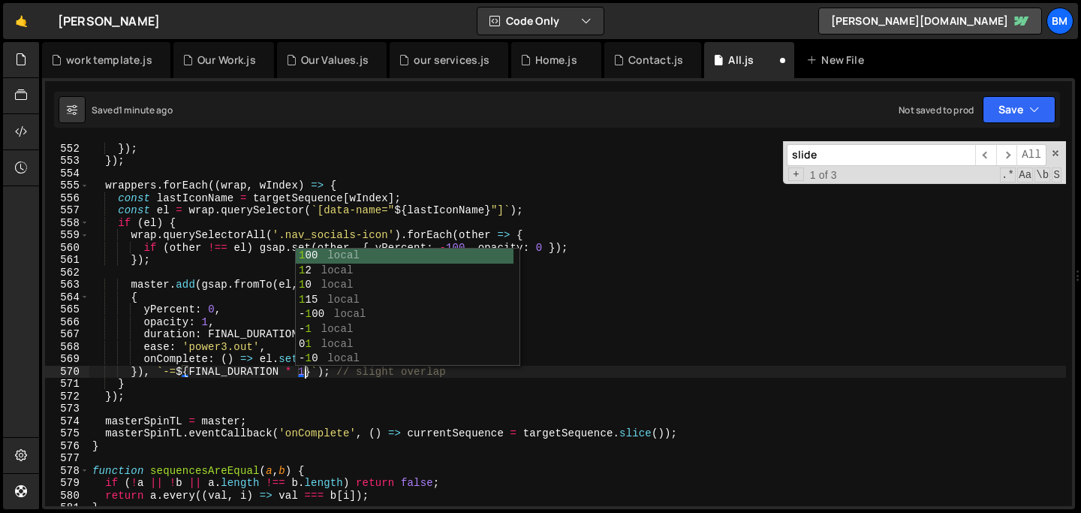
scroll to position [0, 14]
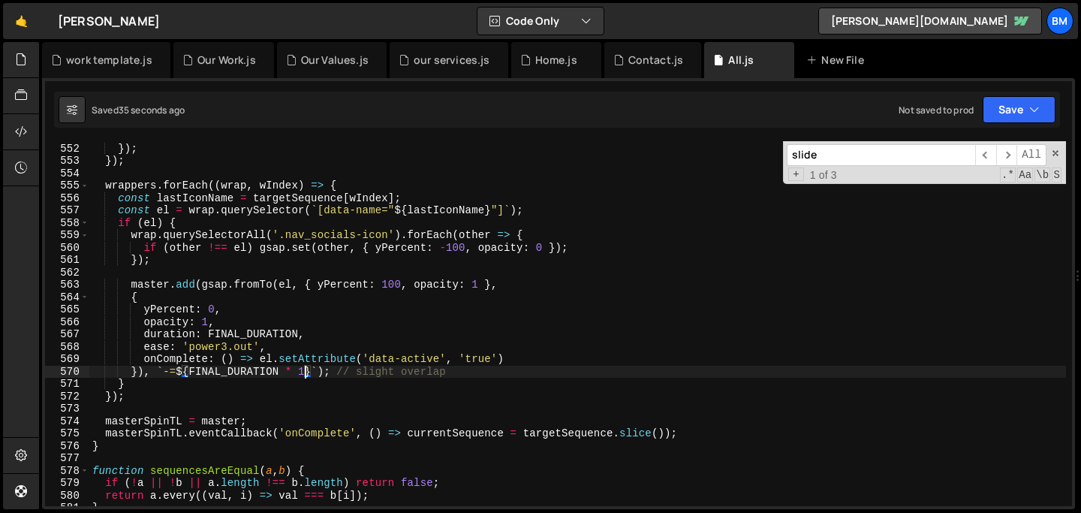
click at [342, 183] on div "} }) ; }) ; wrappers . forEach (( wrap , wIndex ) => { const lastIconName = tar…" at bounding box center [577, 325] width 977 height 390
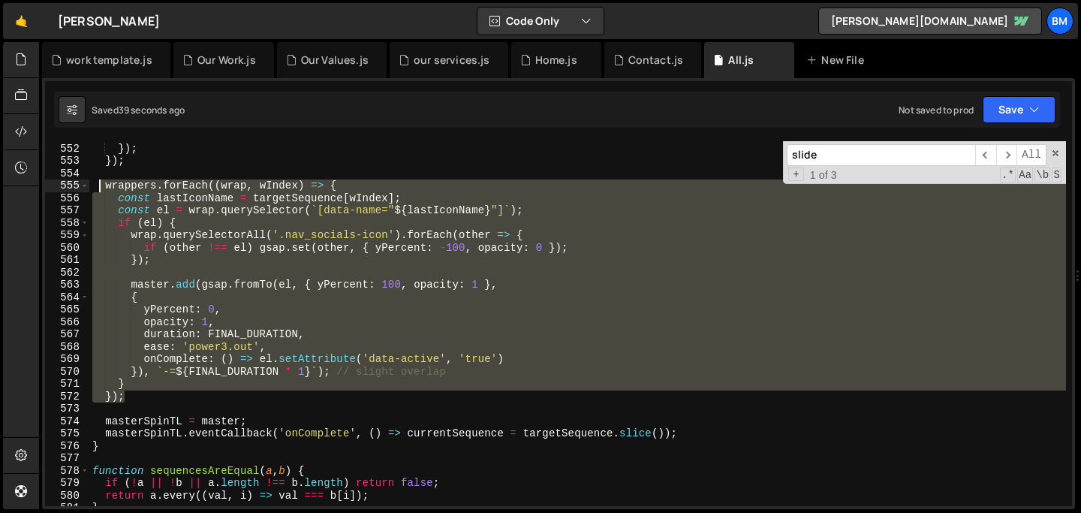
drag, startPoint x: 134, startPoint y: 395, endPoint x: 96, endPoint y: 187, distance: 211.4
click at [96, 187] on div "} }) ; }) ; wrappers . forEach (( wrap , wIndex ) => { const lastIconName = tar…" at bounding box center [577, 325] width 977 height 390
type textarea "wrappers.forEach((wrap, wIndex) => { const lastIconName = targetSequence[wIndex…"
paste textarea
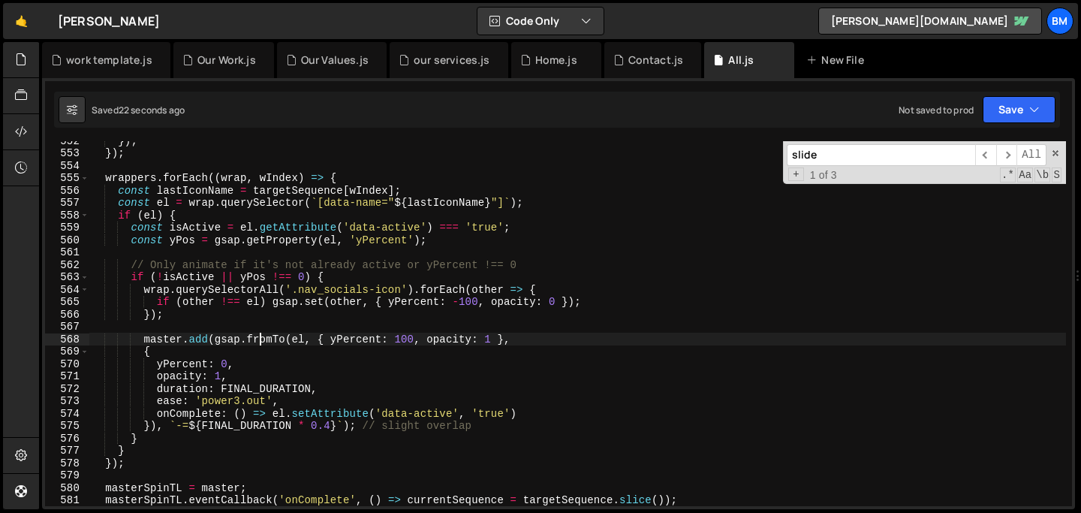
click at [258, 339] on div "}) ; }) ; wrappers . forEach (( wrap , wIndex ) => { const lastIconName = targe…" at bounding box center [577, 329] width 977 height 390
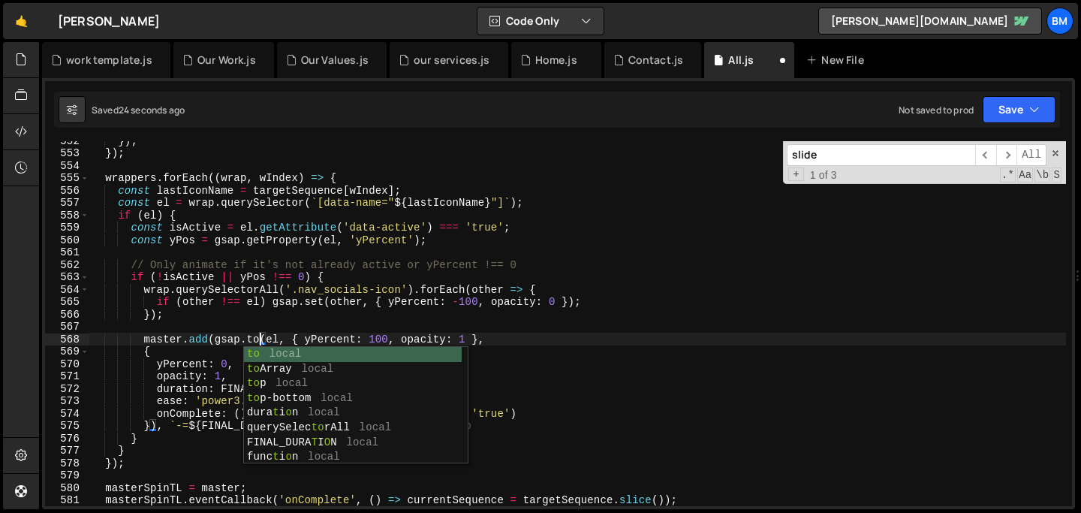
scroll to position [0, 11]
click at [481, 339] on div "}) ; }) ; wrappers . forEach (( wrap , wIndex ) => { const lastIconName = targe…" at bounding box center [577, 329] width 977 height 390
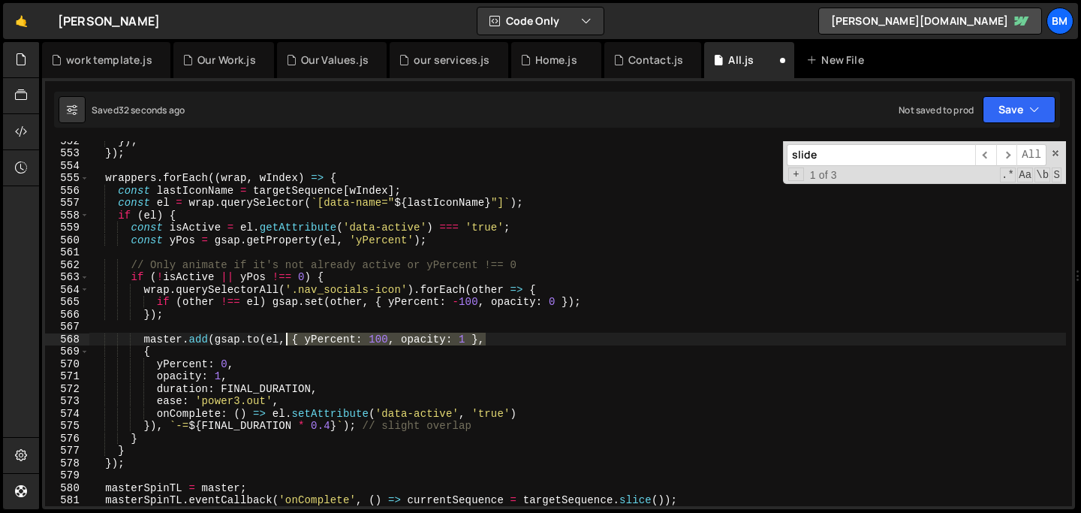
drag, startPoint x: 492, startPoint y: 341, endPoint x: 288, endPoint y: 339, distance: 203.5
click at [288, 339] on div "}) ; }) ; wrappers . forEach (( wrap , wIndex ) => { const lastIconName = targe…" at bounding box center [577, 329] width 977 height 390
drag, startPoint x: 240, startPoint y: 339, endPoint x: 204, endPoint y: 340, distance: 36.1
click at [204, 340] on div "}) ; }) ; wrappers . forEach (( wrap , wIndex ) => { const lastIconName = targe…" at bounding box center [577, 329] width 977 height 390
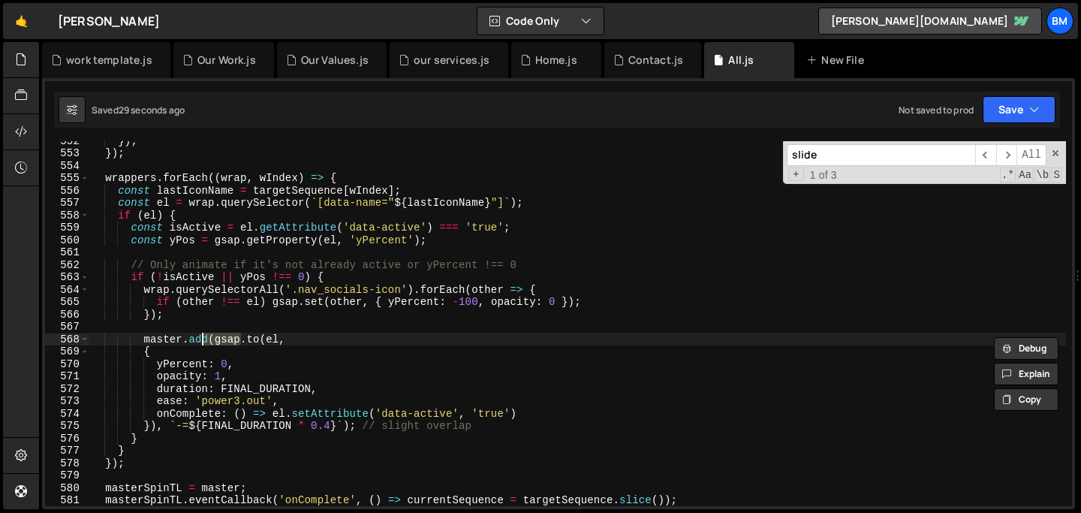
click at [216, 341] on div "}) ; }) ; wrappers . forEach (( wrap , wIndex ) => { const lastIconName = targe…" at bounding box center [577, 323] width 977 height 365
click at [185, 341] on div "}) ; }) ; wrappers . forEach (( wrap , wIndex ) => { const lastIconName = targe…" at bounding box center [577, 329] width 977 height 390
click at [291, 341] on div "}) ; }) ; wrappers . forEach (( wrap , wIndex ) => { const lastIconName = targe…" at bounding box center [577, 329] width 977 height 390
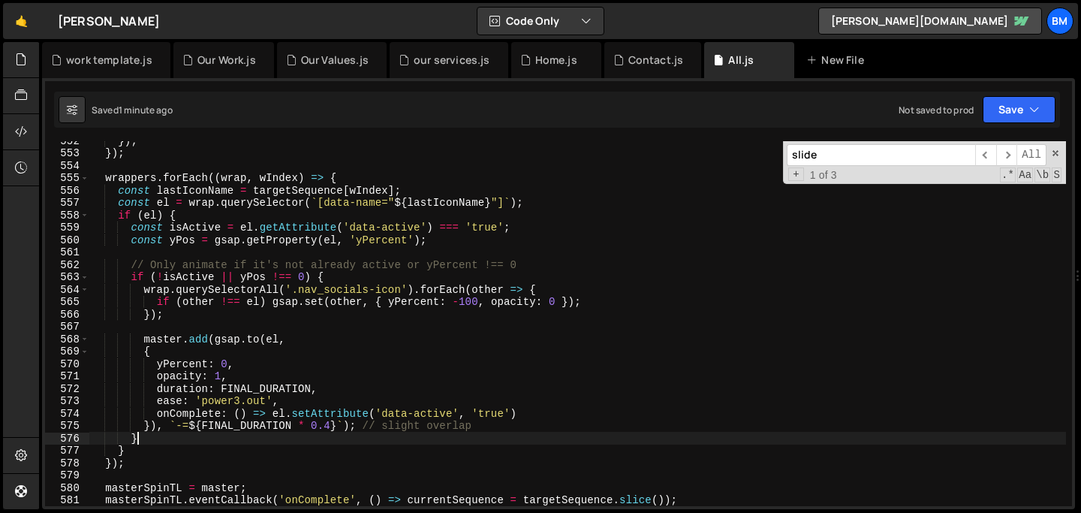
click at [158, 436] on div "}) ; }) ; wrappers . forEach (( wrap , wIndex ) => { const lastIconName = targe…" at bounding box center [577, 329] width 977 height 390
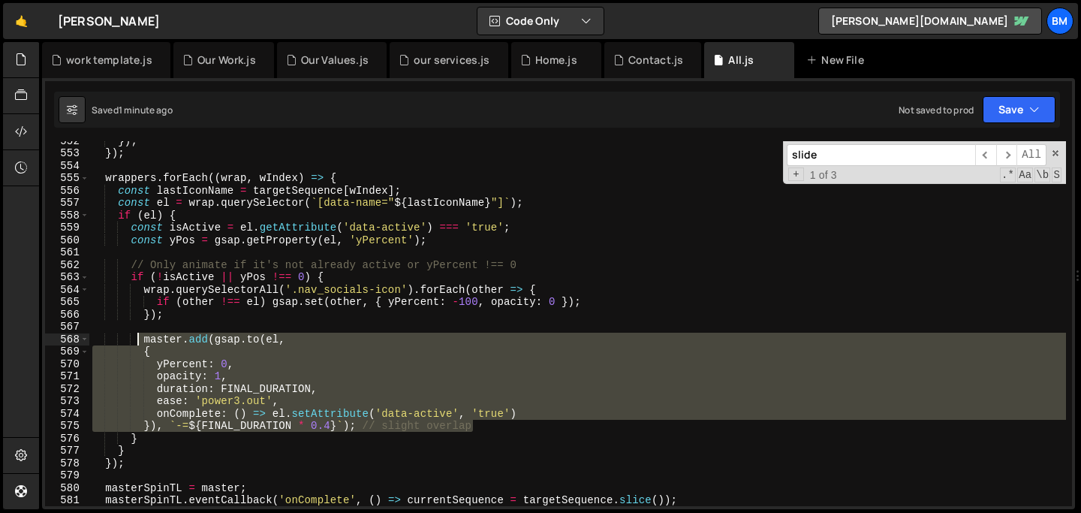
drag, startPoint x: 481, startPoint y: 424, endPoint x: 137, endPoint y: 341, distance: 353.7
click at [137, 341] on div "}) ; }) ; wrappers . forEach (( wrap , wIndex ) => { const lastIconName = targe…" at bounding box center [577, 329] width 977 height 390
type textarea "master.add([DOMAIN_NAME](el, {"
paste textarea
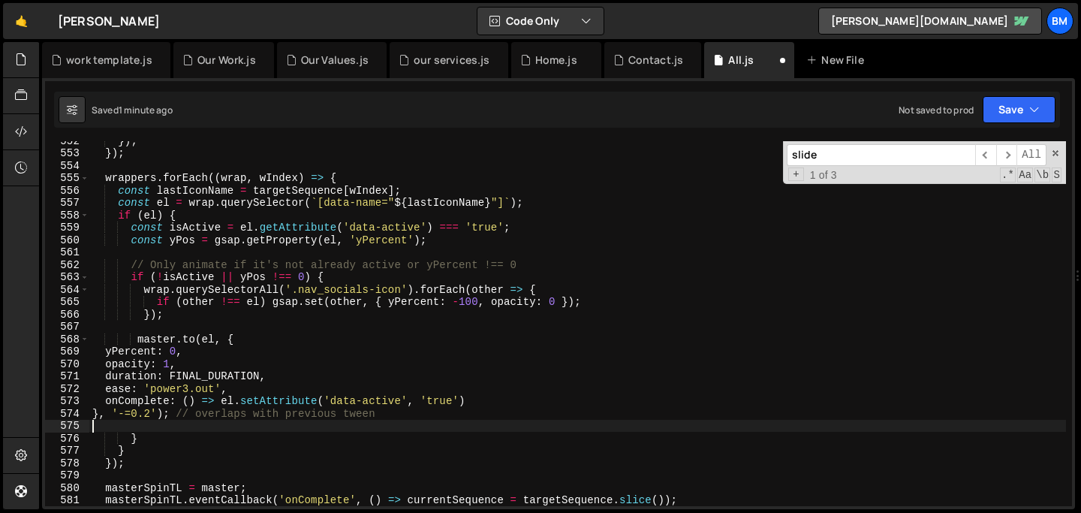
scroll to position [0, 0]
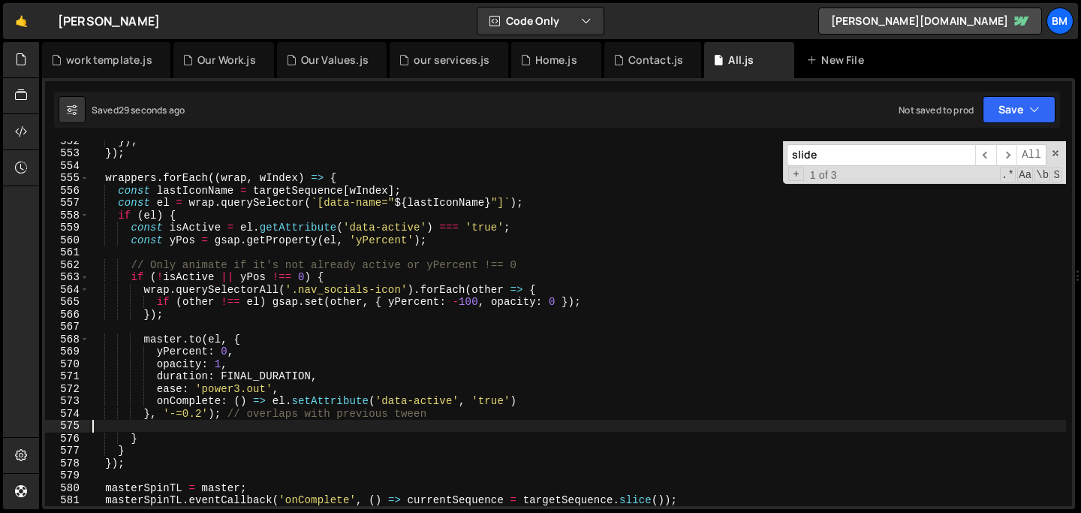
click at [201, 410] on div "}) ; }) ; wrappers . forEach (( wrap , wIndex ) => { const lastIconName = targe…" at bounding box center [577, 329] width 977 height 390
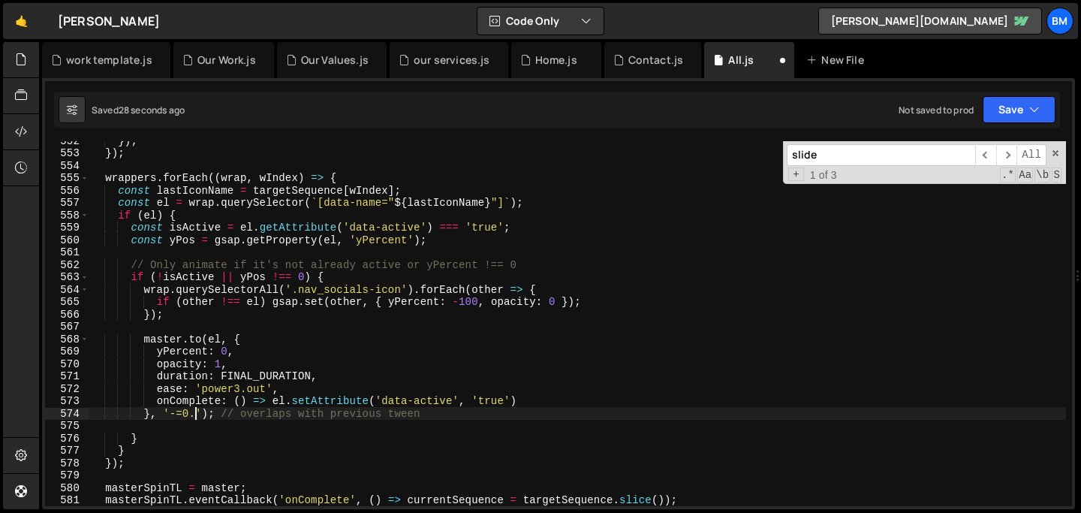
scroll to position [0, 7]
type textarea "}, '-=0.1'); // overlaps with previous tween"
